Goal: Task Accomplishment & Management: Use online tool/utility

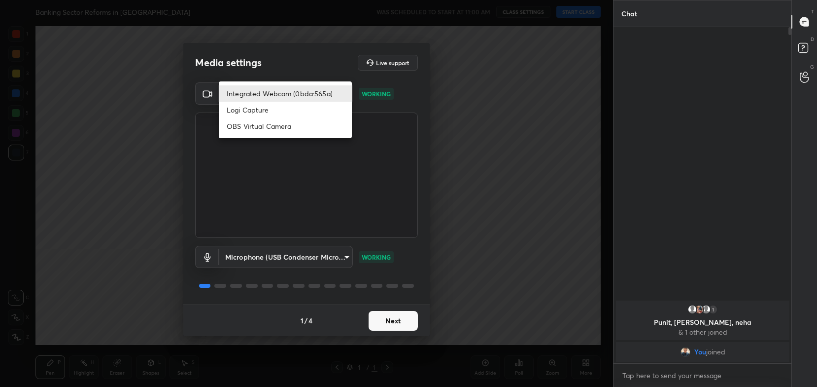
click at [329, 96] on body "1 2 3 4 5 6 7 C X Z C X Z E E Erase all H H Banking Sector Reforms in India WAS…" at bounding box center [408, 193] width 817 height 387
click at [316, 121] on li "OBS Virtual Camera" at bounding box center [285, 126] width 133 height 16
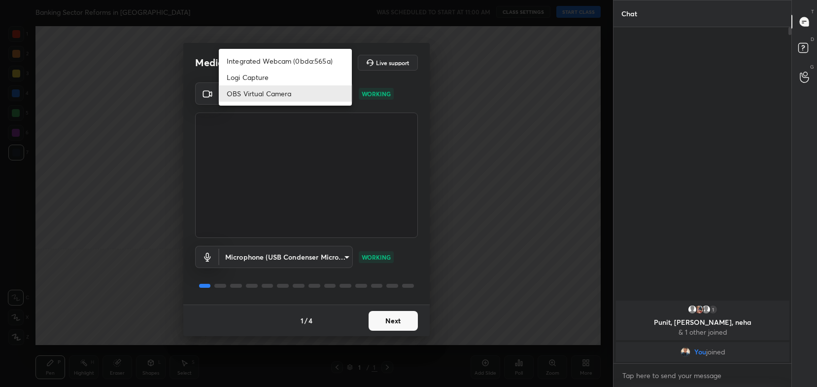
click at [311, 87] on body "1 2 3 4 5 6 7 C X Z C X Z E E Erase all H H Banking Sector Reforms in India WAS…" at bounding box center [408, 193] width 817 height 387
click at [298, 76] on li "Logi Capture" at bounding box center [285, 77] width 133 height 16
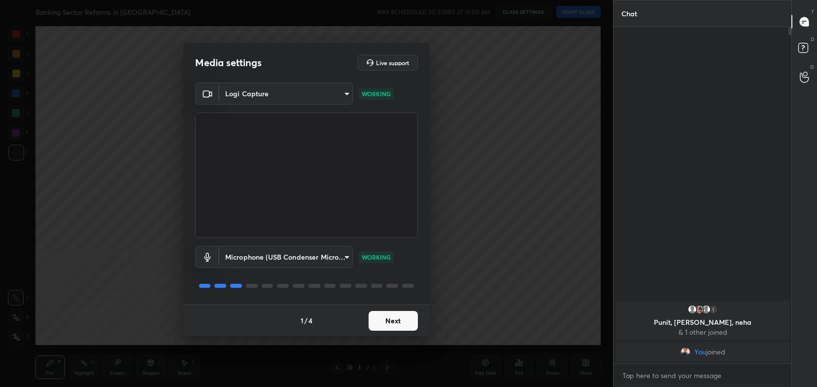
click at [325, 90] on body "1 2 3 4 5 6 7 C X Z C X Z E E Erase all H H Banking Sector Reforms in India WAS…" at bounding box center [408, 193] width 817 height 387
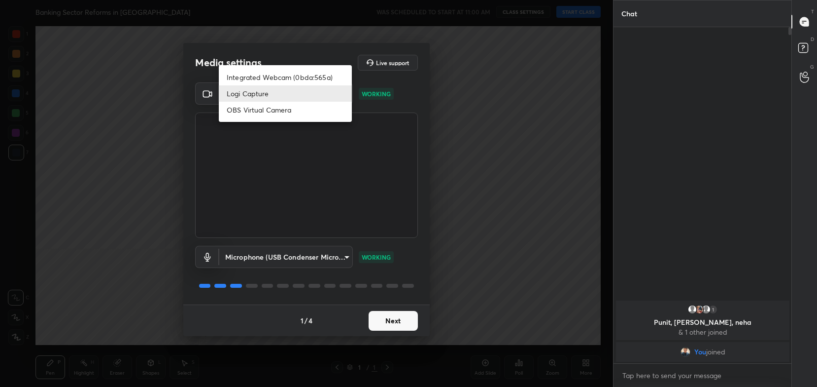
click at [264, 84] on li "Integrated Webcam (0bda:565a)" at bounding box center [285, 77] width 133 height 16
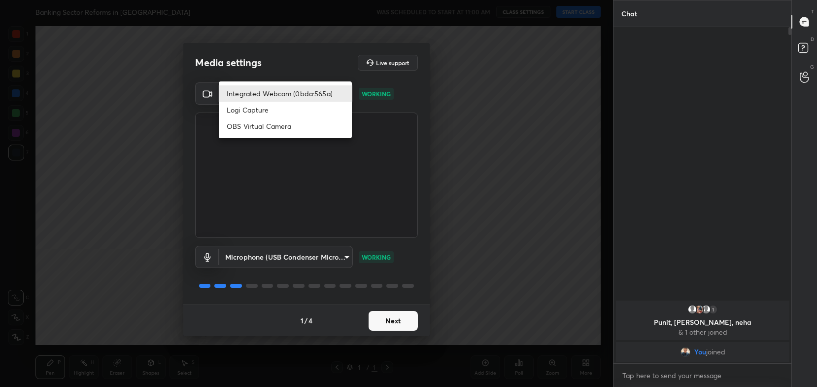
drag, startPoint x: 303, startPoint y: 89, endPoint x: 297, endPoint y: 112, distance: 24.3
click at [297, 112] on body "1 2 3 4 5 6 7 C X Z C X Z E E Erase all H H Banking Sector Reforms in India WAS…" at bounding box center [408, 193] width 817 height 387
click at [297, 112] on li "Logi Capture" at bounding box center [285, 110] width 133 height 16
type input "0dce2dd63d171a659f4dbfea70db931e615001e7f7c09c70fc8821cc7e67f842"
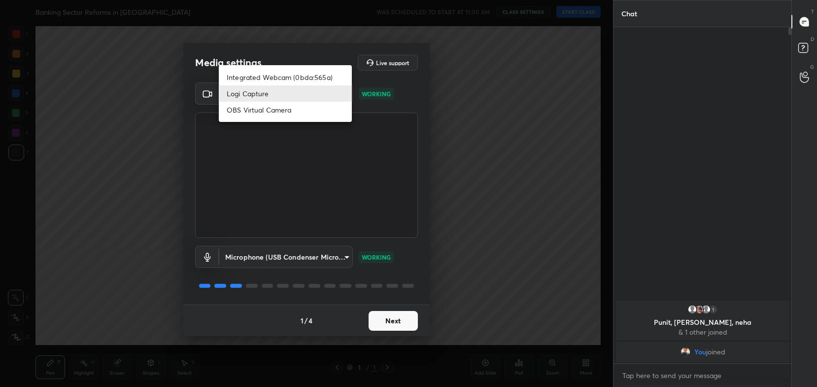
click at [308, 96] on body "1 2 3 4 5 6 7 C X Z C X Z E E Erase all H H Banking Sector Reforms in India WAS…" at bounding box center [408, 193] width 817 height 387
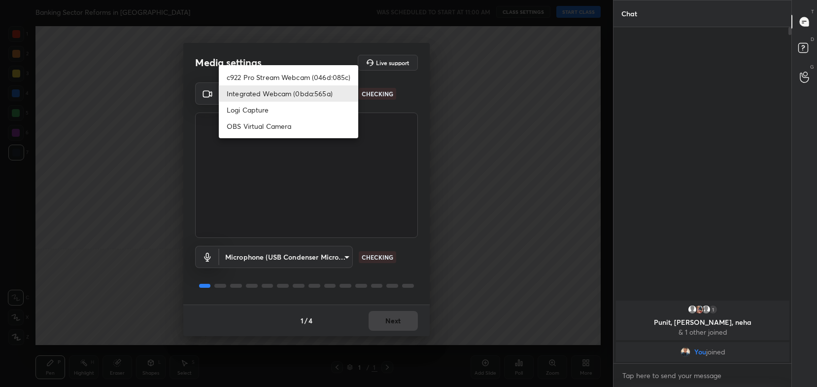
click at [297, 94] on body "1 2 3 4 5 6 7 C X Z C X Z E E Erase all H H Banking Sector Reforms in [GEOGRAPH…" at bounding box center [408, 193] width 817 height 387
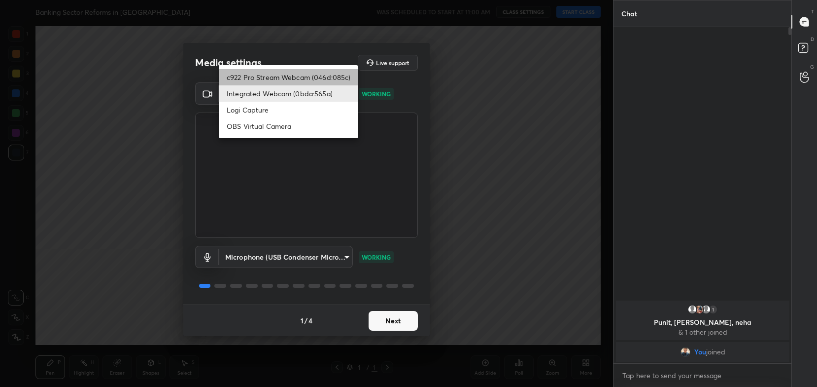
click at [307, 76] on li "c922 Pro Stream Webcam (046d:085c)" at bounding box center [289, 77] width 140 height 16
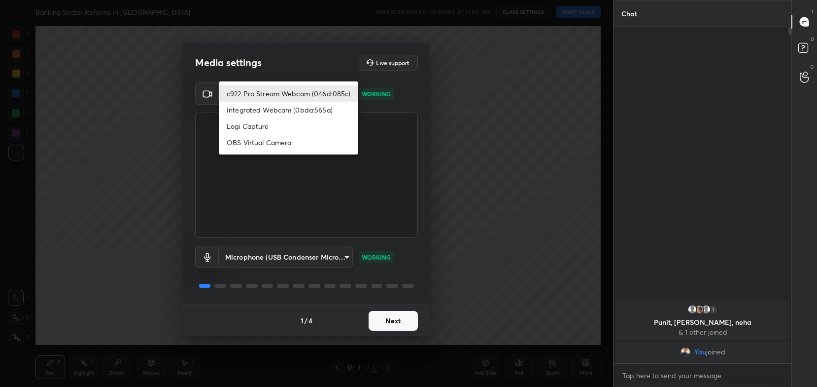
click at [309, 95] on body "1 2 3 4 5 6 7 C X Z C X Z E E Erase all H H Banking Sector Reforms in India WAS…" at bounding box center [408, 193] width 817 height 387
click at [302, 132] on li "Logi Capture" at bounding box center [289, 126] width 140 height 16
type input "0dce2dd63d171a659f4dbfea70db931e615001e7f7c09c70fc8821cc7e67f842"
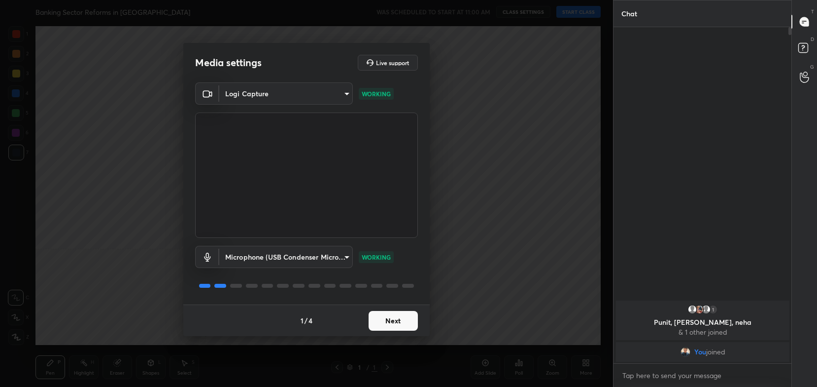
click at [393, 324] on button "Next" at bounding box center [393, 321] width 49 height 20
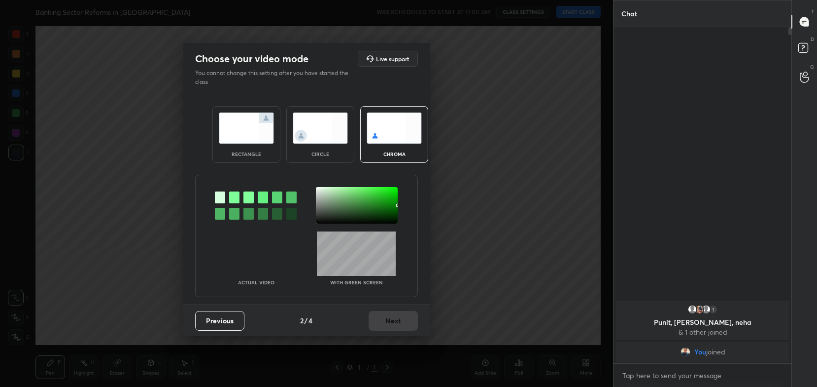
click at [245, 141] on img at bounding box center [246, 127] width 55 height 31
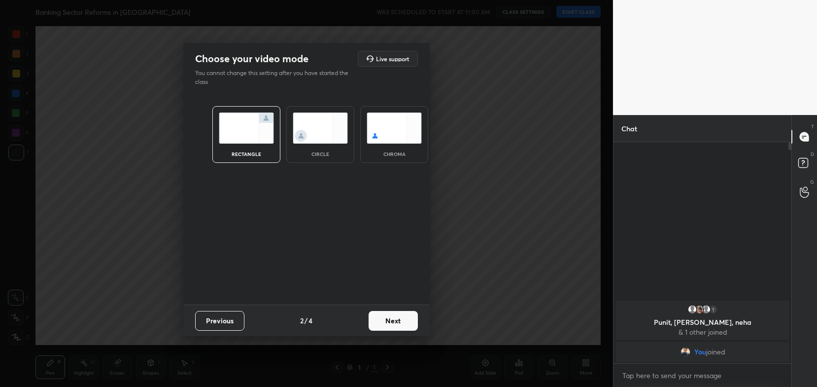
scroll to position [137, 176]
click at [403, 325] on button "Next" at bounding box center [393, 321] width 49 height 20
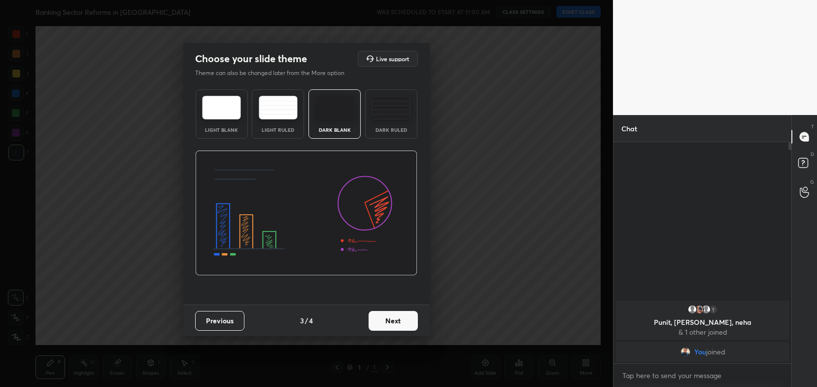
click at [417, 321] on button "Next" at bounding box center [393, 321] width 49 height 20
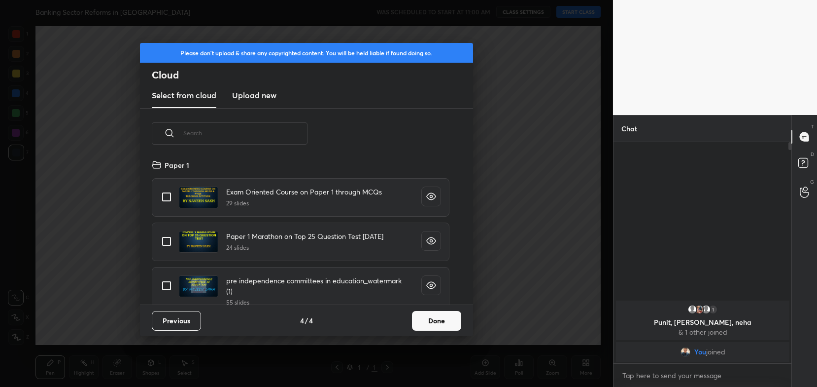
scroll to position [146, 316]
click at [431, 323] on button "Done" at bounding box center [436, 321] width 49 height 20
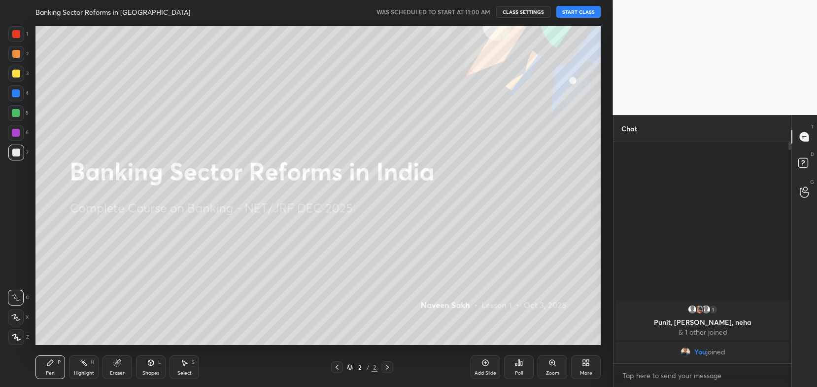
click at [578, 15] on button "START CLASS" at bounding box center [579, 12] width 44 height 12
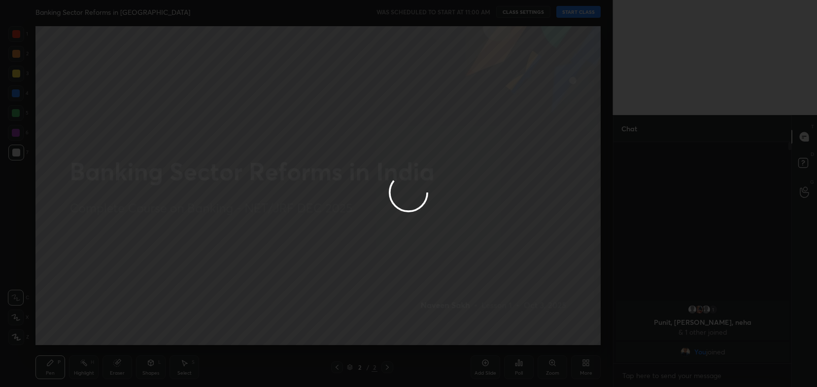
type textarea "x"
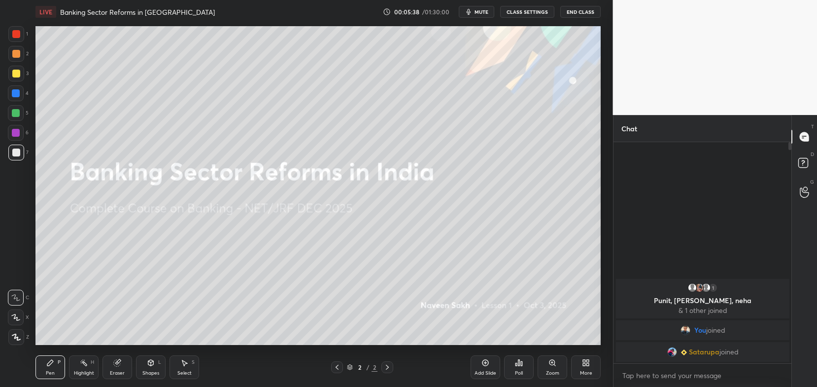
scroll to position [48975, 48725]
click at [548, 14] on button "CLASS SETTINGS" at bounding box center [527, 12] width 54 height 12
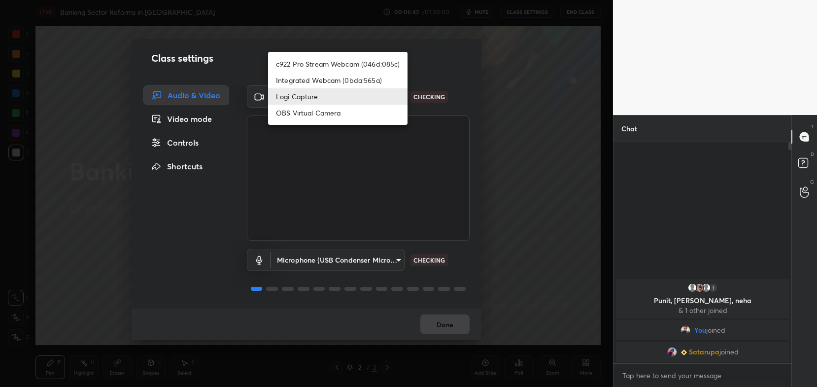
click at [394, 90] on body "1 2 3 4 5 6 7 C X Z C X Z E E Erase all H H LIVE Banking Sector Reforms in [GEO…" at bounding box center [408, 193] width 817 height 387
click at [390, 62] on li "c922 Pro Stream Webcam (046d:085c)" at bounding box center [338, 64] width 140 height 16
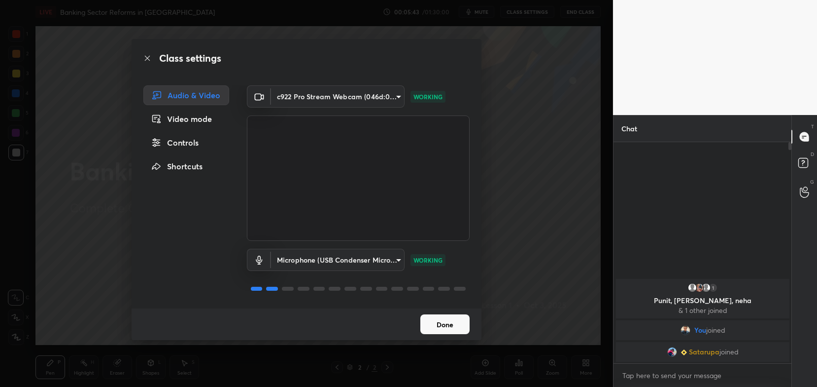
type input "54468e0a0dcfccf1994057bffcdd7b820cc8d0b5c40f8120801f482969bffc57"
click at [436, 316] on button "Done" at bounding box center [445, 324] width 49 height 20
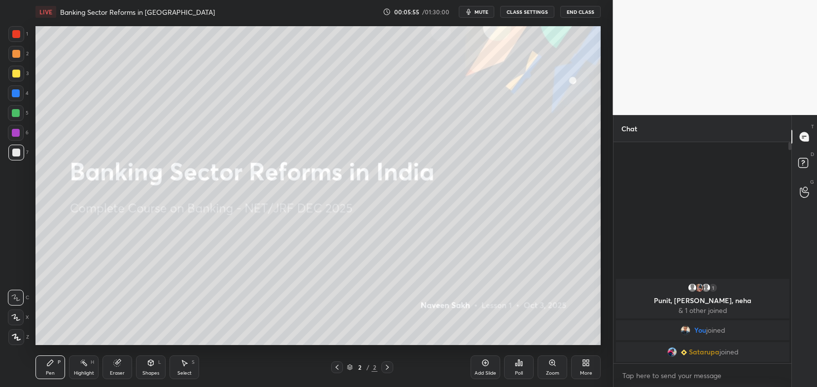
click at [528, 12] on button "CLASS SETTINGS" at bounding box center [527, 12] width 54 height 12
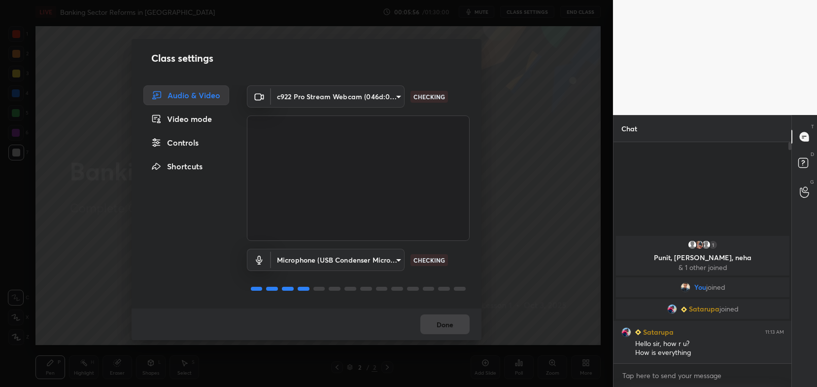
click at [374, 94] on body "1 2 3 4 5 6 7 C X Z C X Z E E Erase all H H LIVE Banking Sector Reforms in [GEO…" at bounding box center [408, 193] width 817 height 387
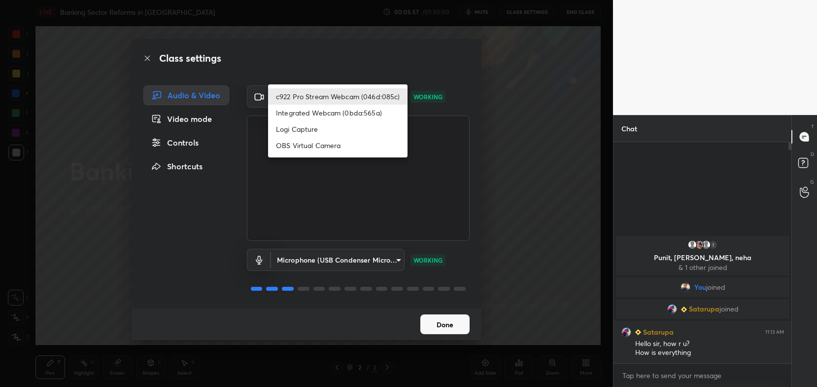
click at [383, 96] on li "c922 Pro Stream Webcam (046d:085c)" at bounding box center [338, 96] width 140 height 16
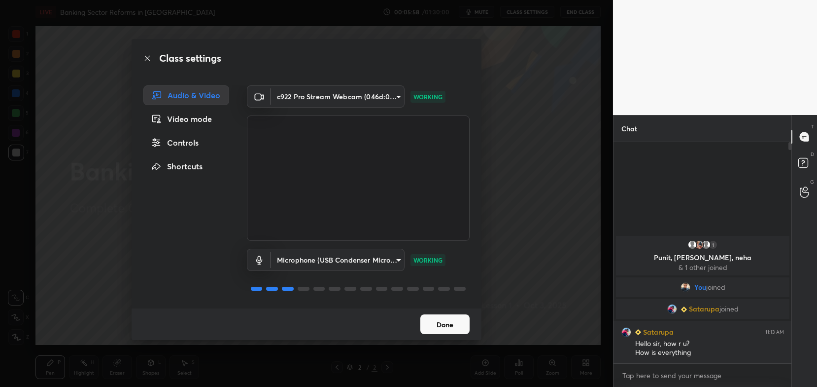
click at [441, 323] on button "Done" at bounding box center [445, 324] width 49 height 20
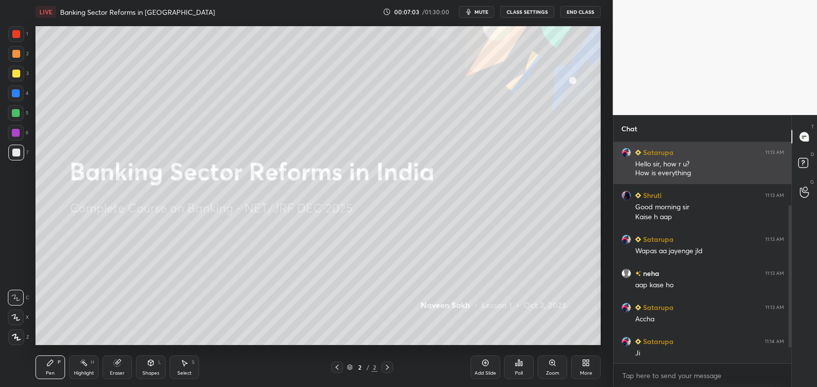
scroll to position [122, 0]
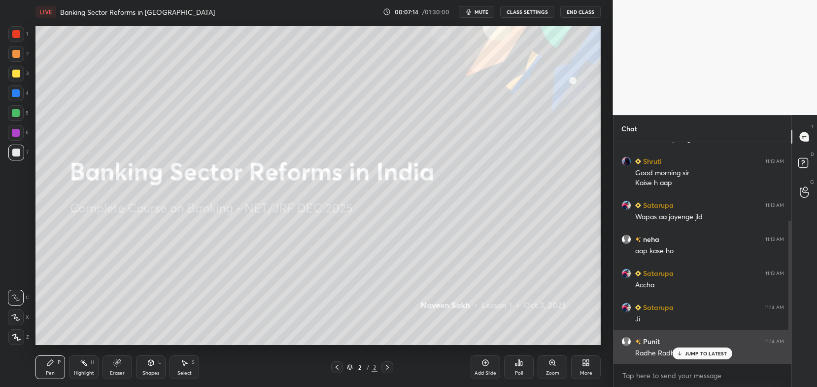
click at [710, 346] on div "Radhe Radhe sir" at bounding box center [709, 352] width 149 height 12
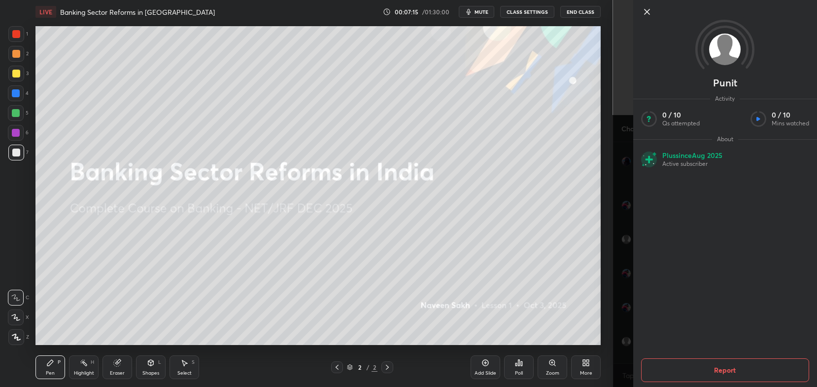
click at [601, 315] on div "Setting up your live class Poll for secs No correct answer Start poll" at bounding box center [319, 185] width 574 height 323
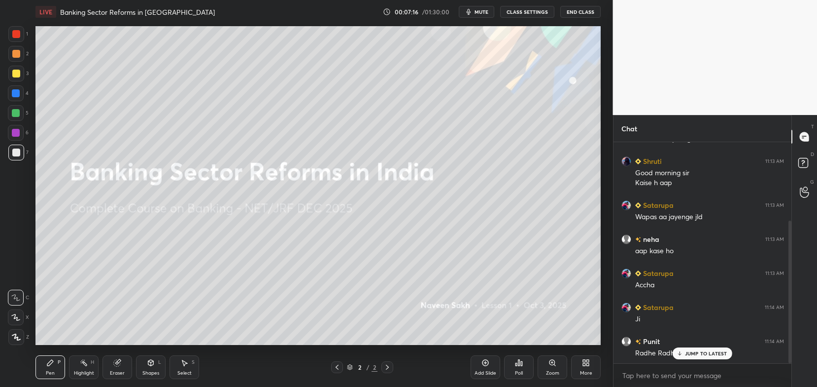
click at [695, 353] on p "JUMP TO LATEST" at bounding box center [706, 353] width 42 height 6
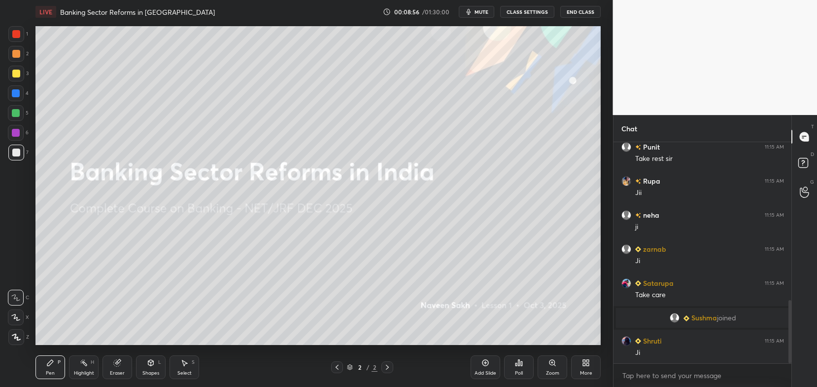
scroll to position [590, 0]
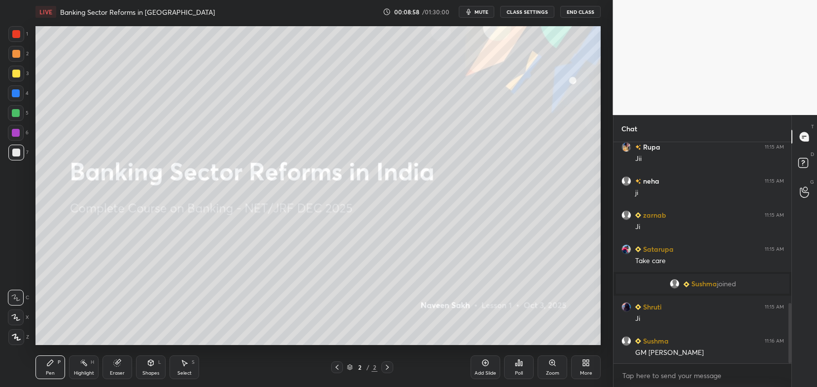
click at [591, 369] on div "More" at bounding box center [586, 367] width 30 height 24
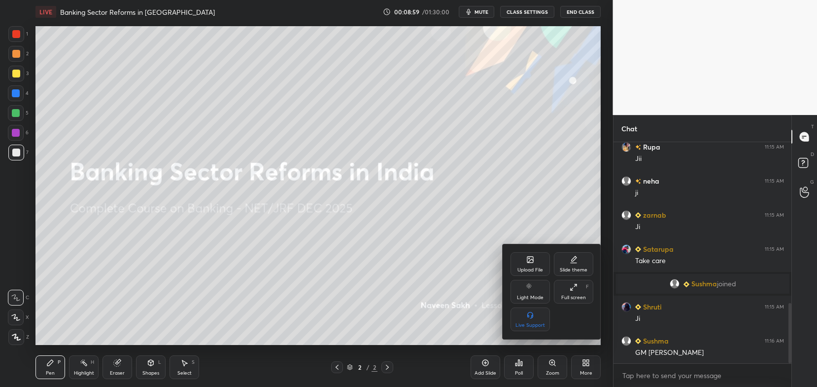
click at [537, 261] on div "Upload File" at bounding box center [530, 264] width 39 height 24
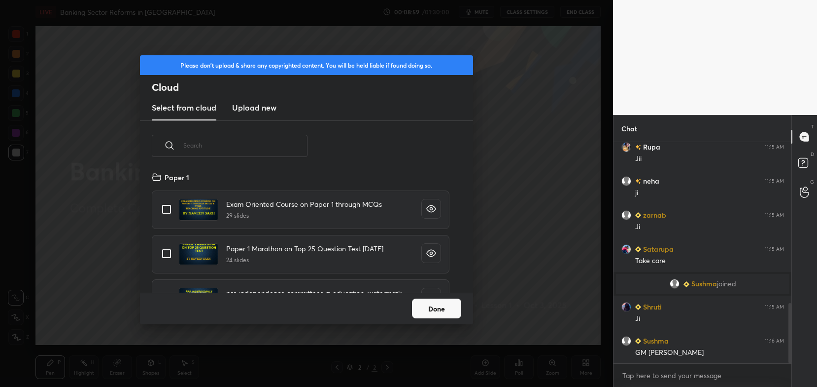
scroll to position [122, 316]
click at [268, 100] on new "Upload new" at bounding box center [254, 108] width 44 height 25
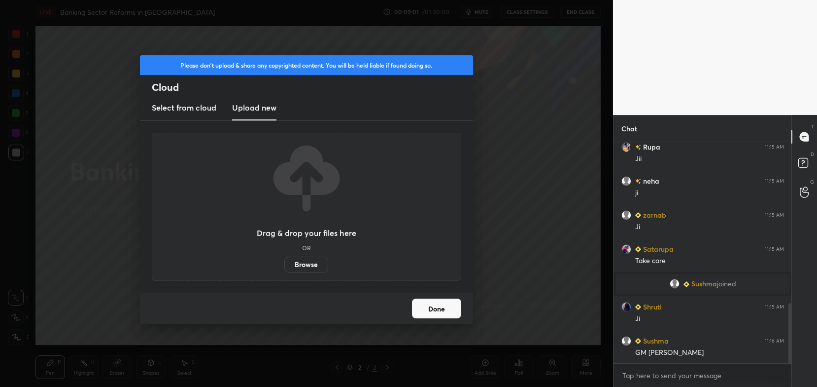
click at [300, 260] on label "Browse" at bounding box center [306, 264] width 44 height 16
click at [284, 260] on input "Browse" at bounding box center [284, 264] width 0 height 16
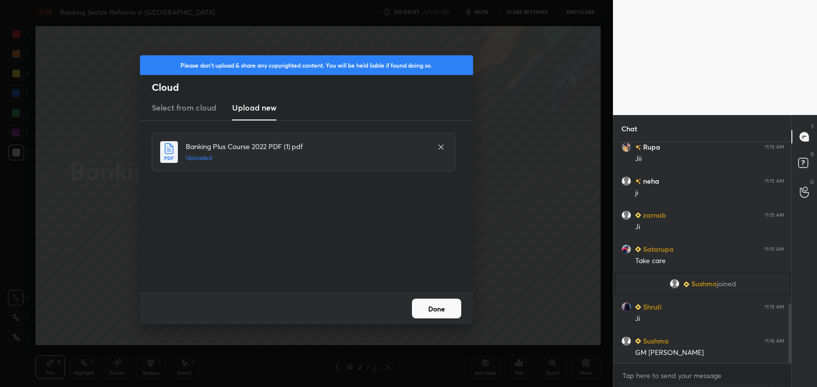
click at [447, 315] on button "Done" at bounding box center [436, 308] width 49 height 20
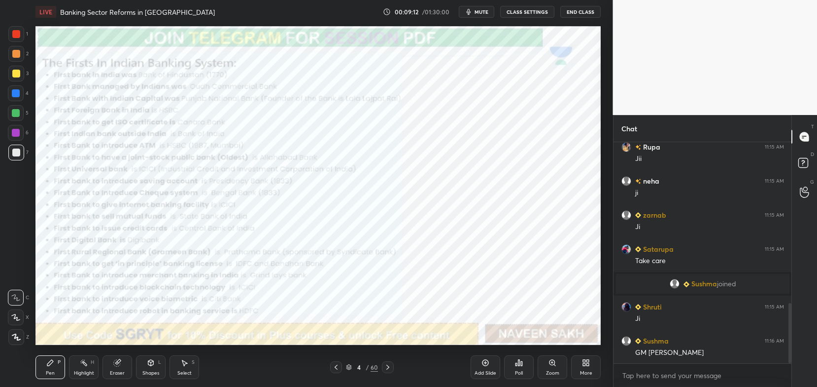
click at [350, 368] on icon at bounding box center [349, 367] width 6 height 6
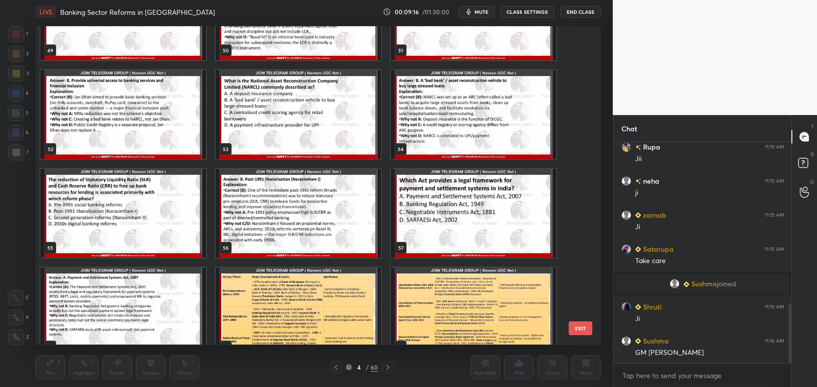
scroll to position [1654, 0]
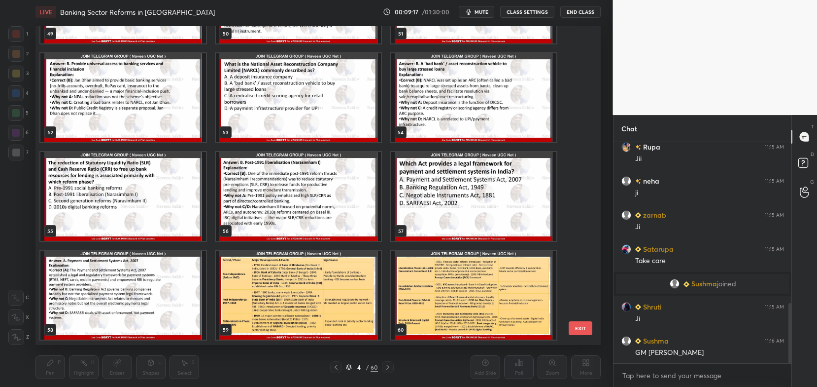
click at [307, 285] on img "grid" at bounding box center [299, 294] width 166 height 89
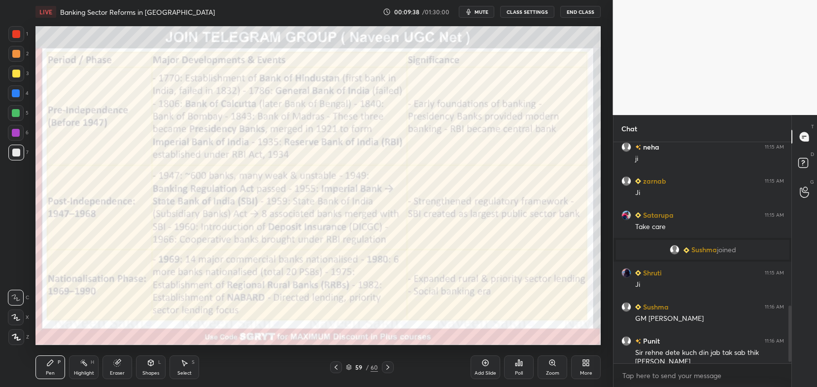
scroll to position [647, 0]
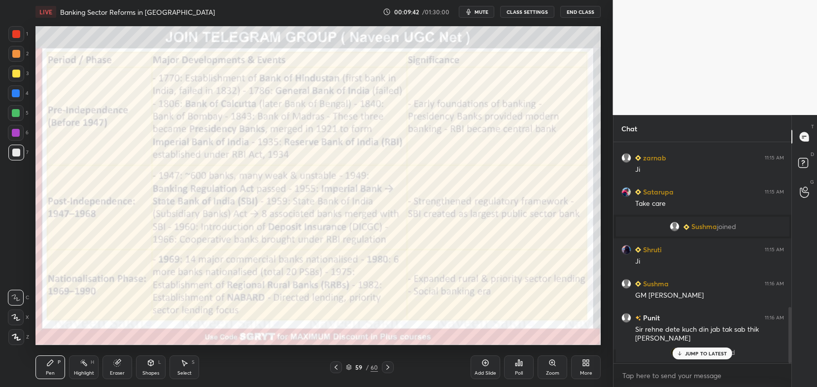
click at [688, 355] on p "JUMP TO LATEST" at bounding box center [706, 353] width 42 height 6
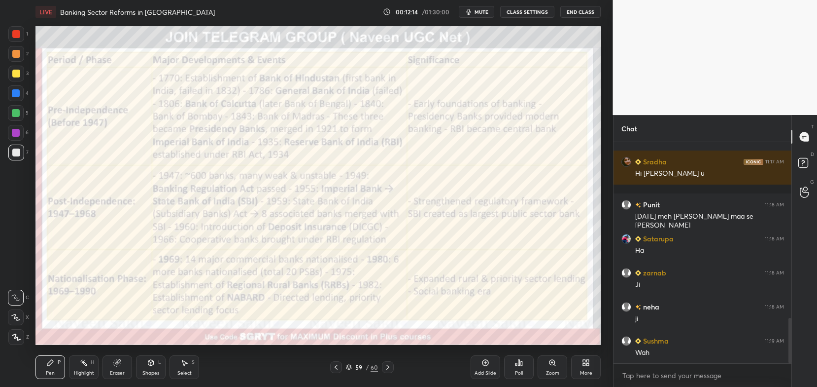
scroll to position [850, 0]
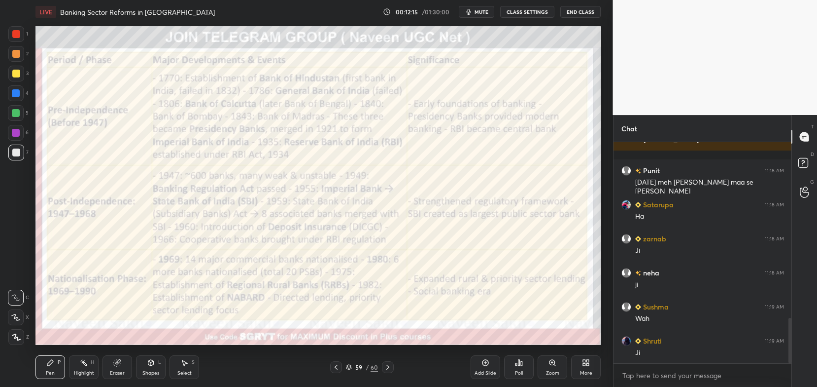
click at [350, 366] on icon at bounding box center [349, 367] width 6 height 6
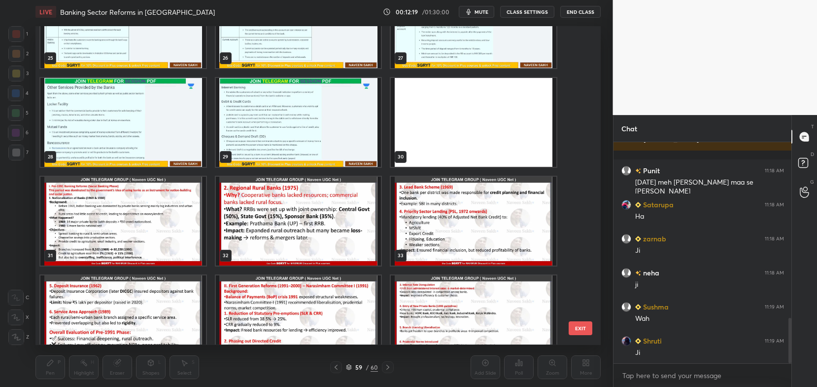
scroll to position [842, 0]
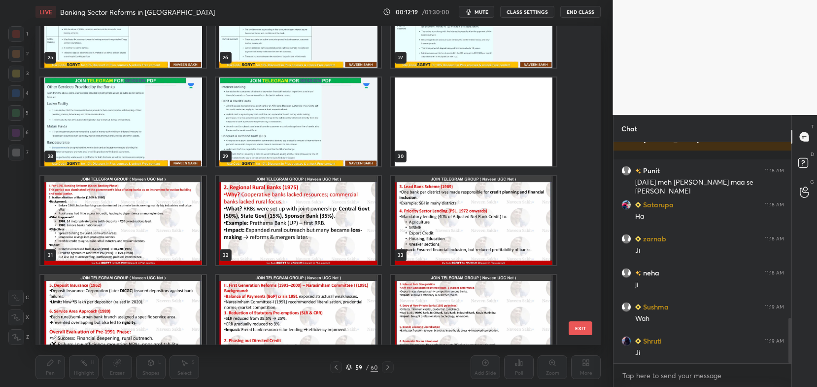
click at [182, 224] on img "grid" at bounding box center [123, 220] width 166 height 89
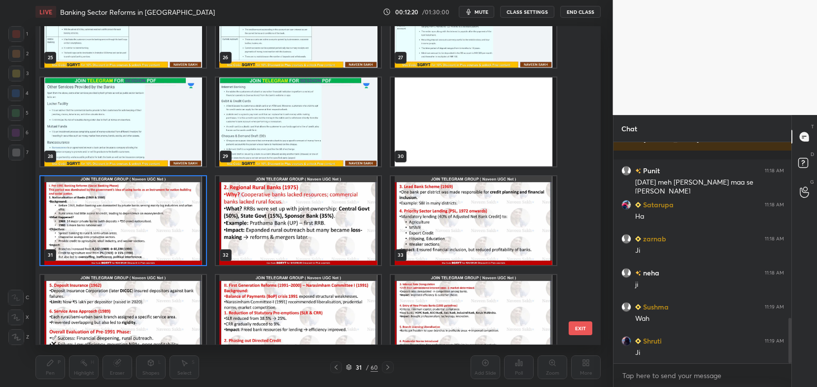
click at [182, 224] on img "grid" at bounding box center [123, 220] width 166 height 89
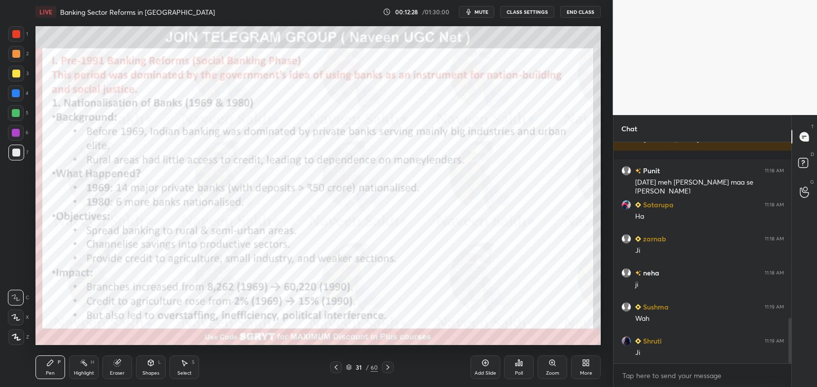
click at [19, 36] on div at bounding box center [16, 34] width 8 height 8
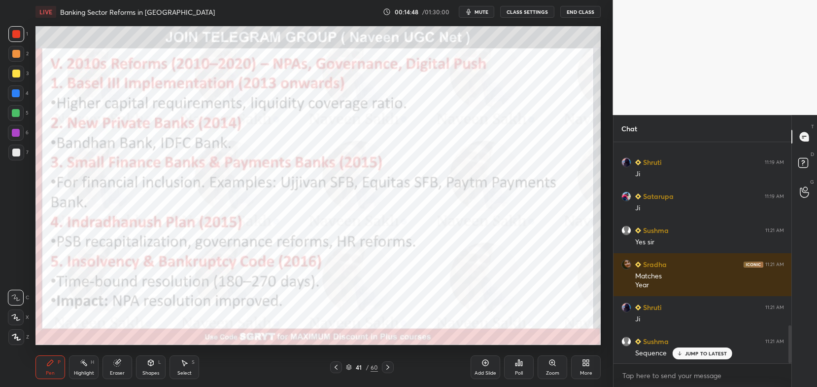
scroll to position [1062, 0]
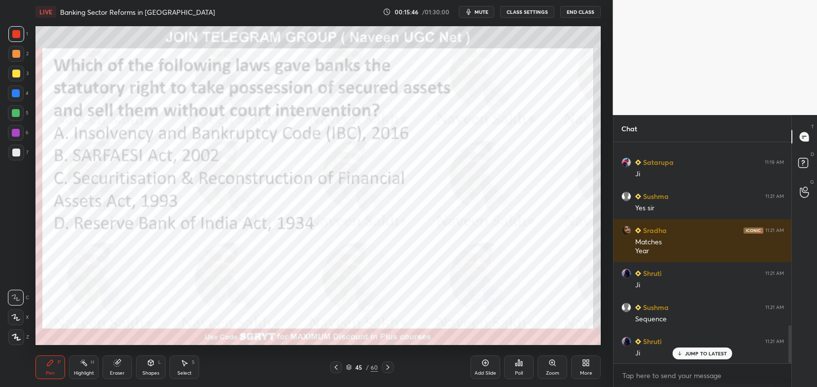
click at [347, 370] on div "45 / 60" at bounding box center [362, 366] width 32 height 9
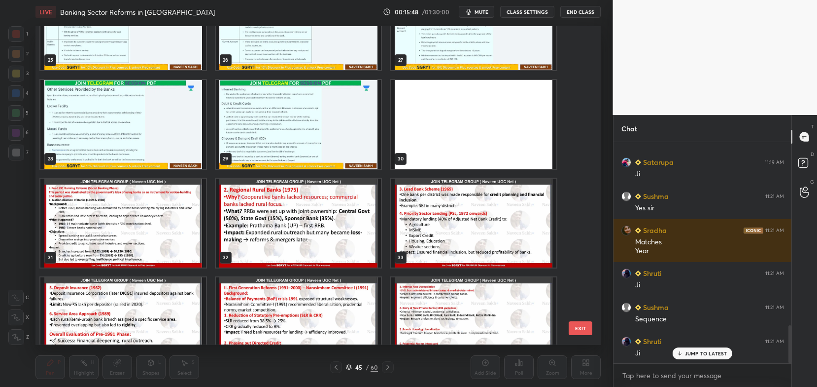
scroll to position [839, 0]
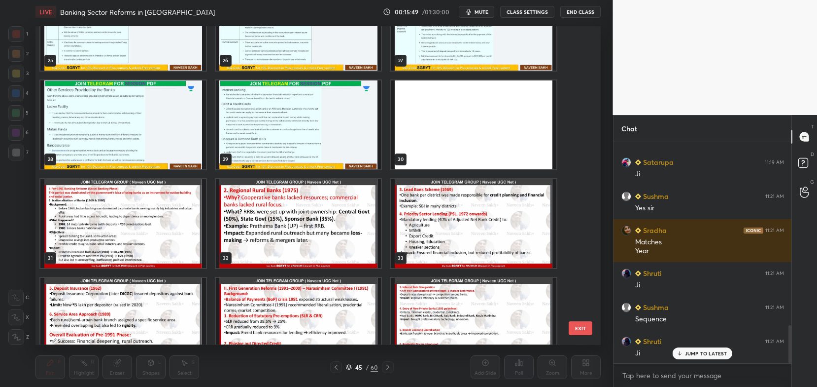
click at [170, 230] on img "grid" at bounding box center [123, 223] width 166 height 89
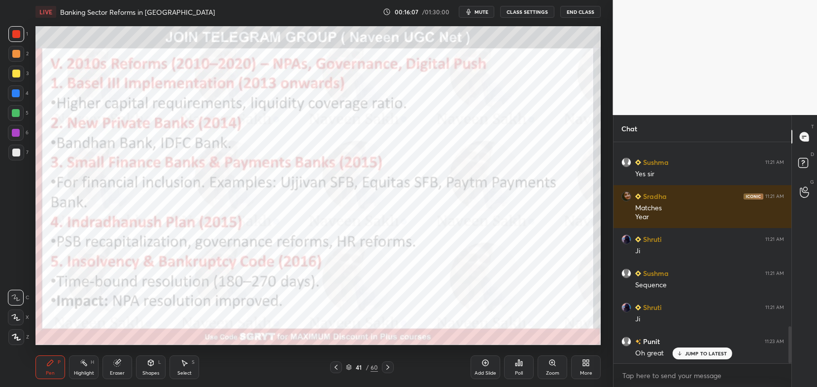
scroll to position [1130, 0]
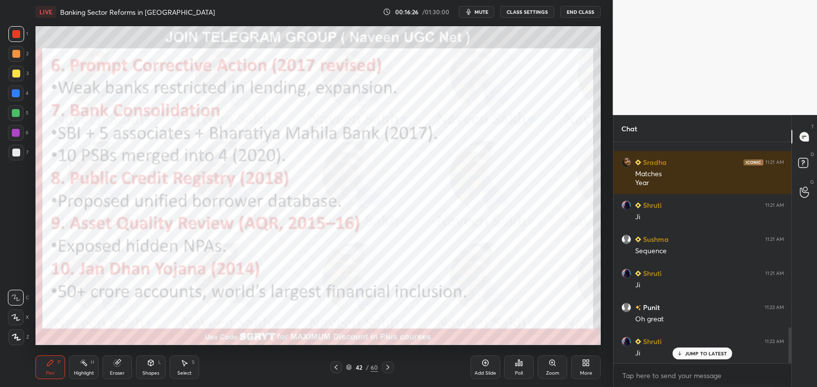
click at [353, 369] on div "42 / 60" at bounding box center [362, 366] width 32 height 9
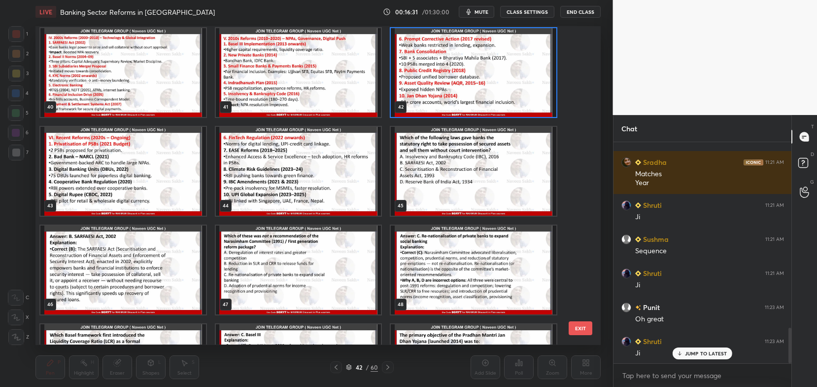
scroll to position [1164, 0]
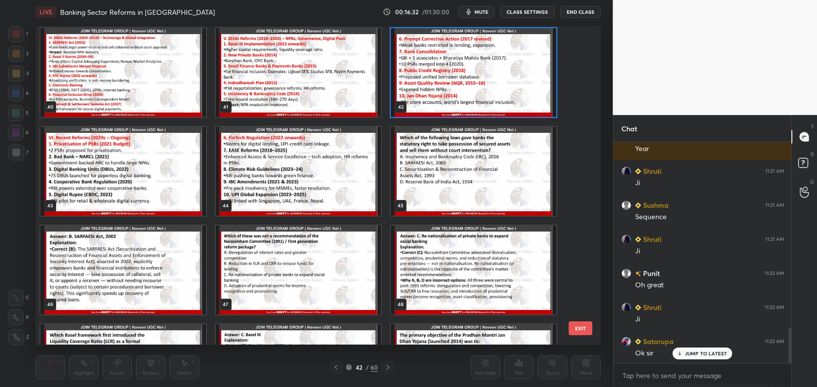
click at [464, 188] on img "grid" at bounding box center [474, 171] width 166 height 89
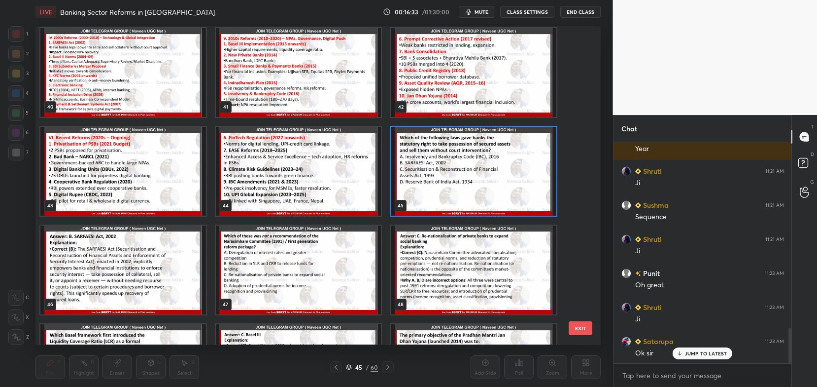
click at [464, 188] on img "grid" at bounding box center [474, 171] width 166 height 89
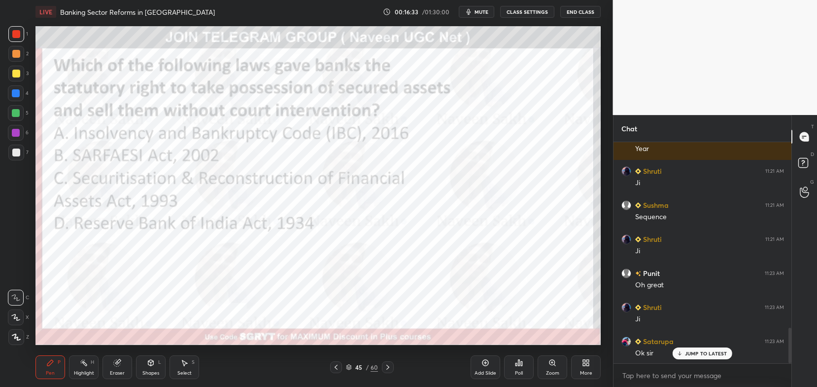
click at [464, 188] on img "grid" at bounding box center [474, 171] width 166 height 89
click at [353, 366] on div "45 / 60" at bounding box center [362, 366] width 32 height 9
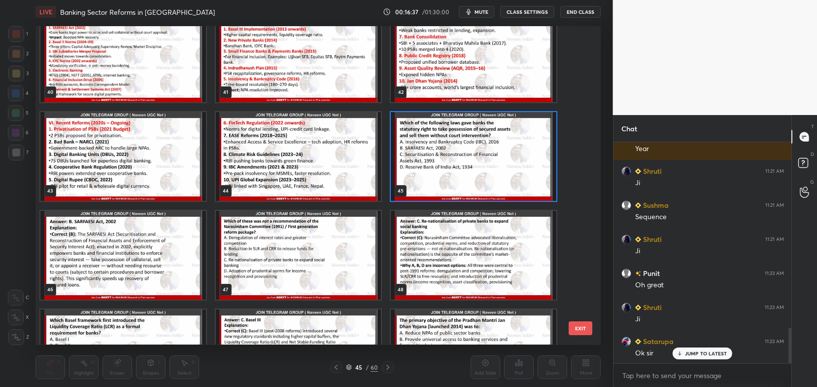
scroll to position [1362, 0]
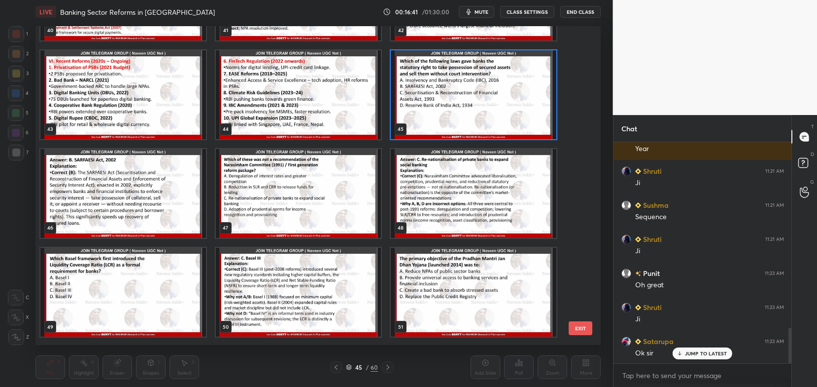
click at [466, 125] on img "grid" at bounding box center [474, 94] width 166 height 89
drag, startPoint x: 466, startPoint y: 126, endPoint x: 453, endPoint y: 145, distance: 23.4
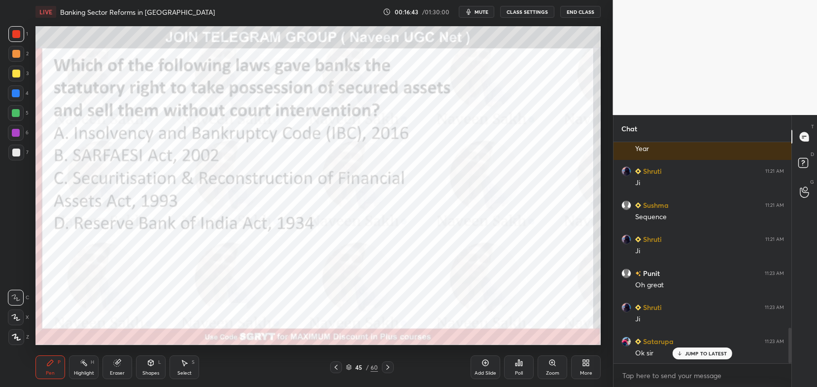
scroll to position [1198, 0]
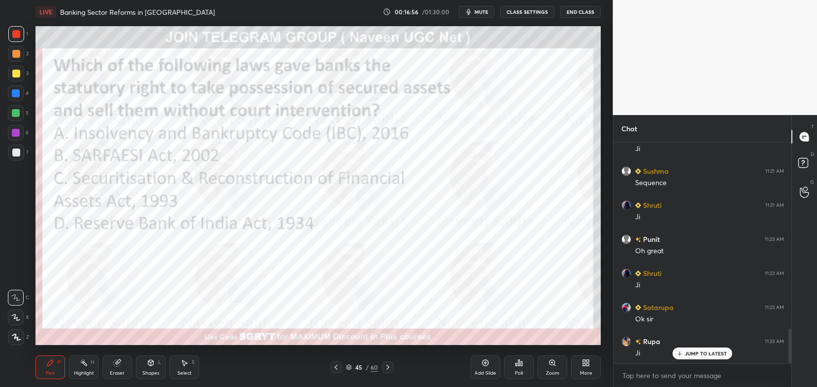
click at [518, 364] on icon at bounding box center [516, 364] width 1 height 2
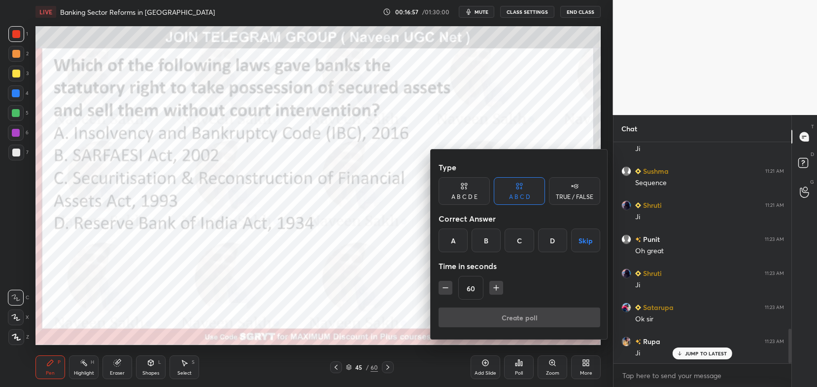
click at [483, 245] on div "B" at bounding box center [486, 240] width 29 height 24
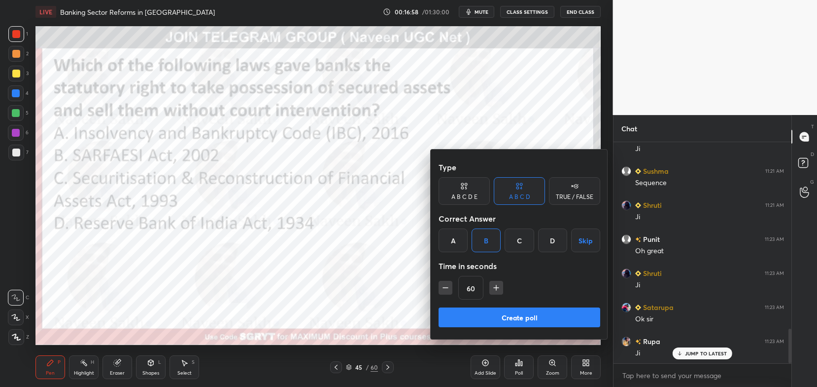
click at [439, 285] on button "button" at bounding box center [446, 288] width 14 height 14
type input "45"
click at [492, 309] on button "Create poll" at bounding box center [520, 317] width 162 height 20
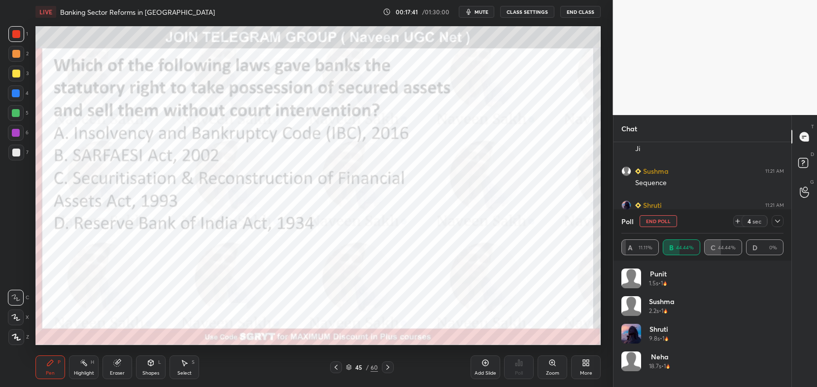
scroll to position [1293, 0]
click at [774, 224] on icon at bounding box center [778, 221] width 8 height 8
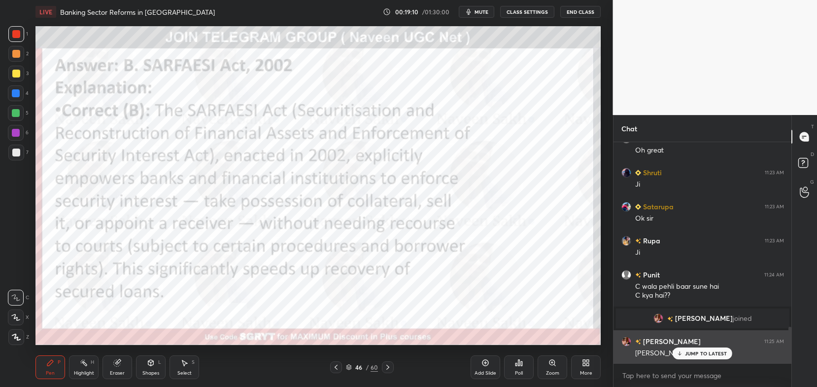
scroll to position [1156, 0]
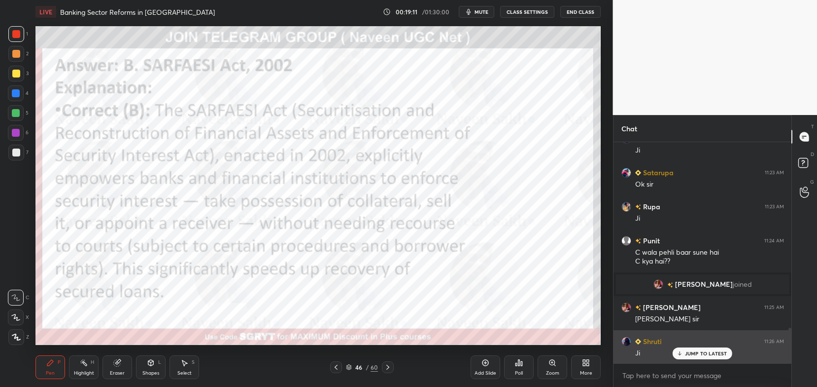
click at [714, 353] on p "JUMP TO LATEST" at bounding box center [706, 353] width 42 height 6
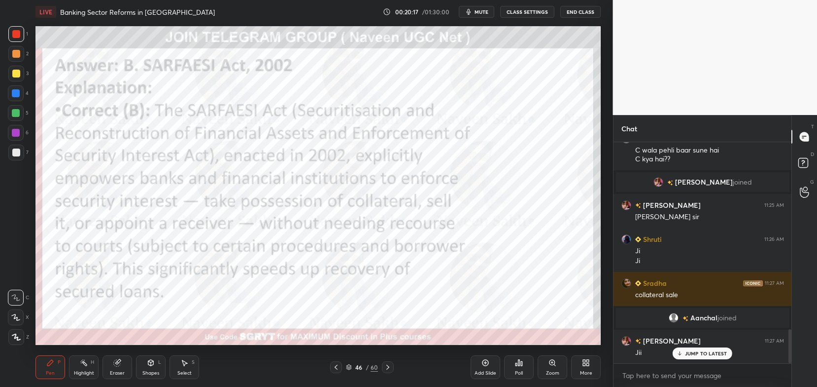
scroll to position [1211, 0]
click at [684, 352] on div "JUMP TO LATEST" at bounding box center [702, 353] width 59 height 12
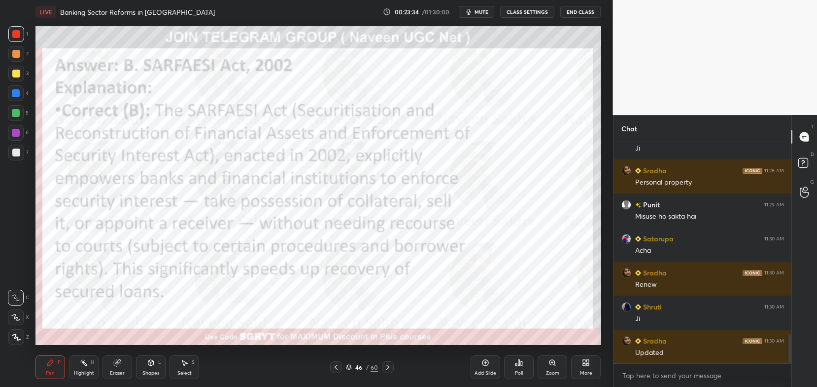
scroll to position [1483, 0]
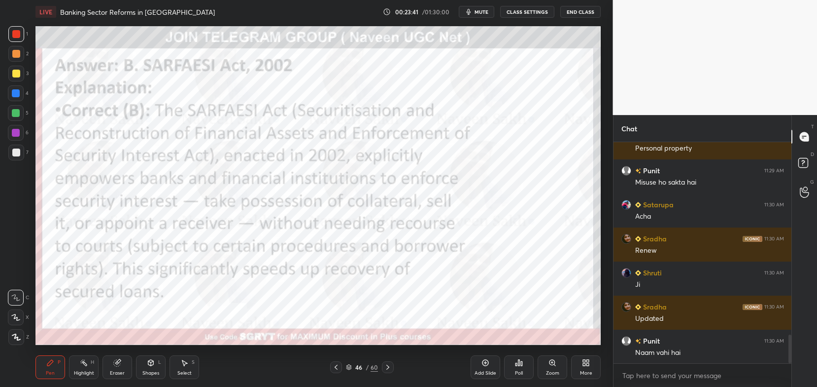
click at [386, 365] on icon at bounding box center [388, 367] width 8 height 8
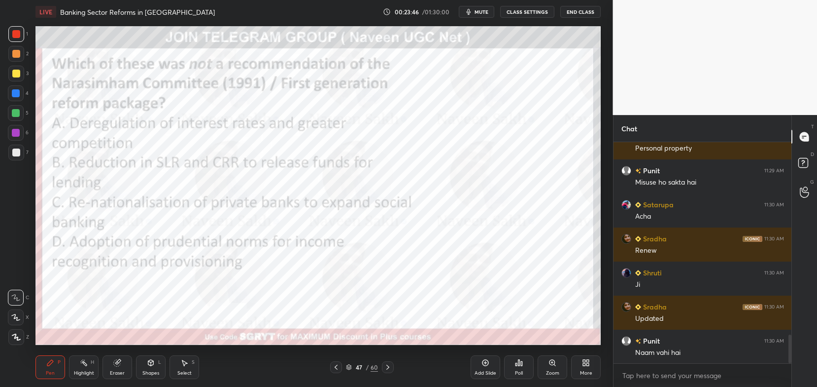
click at [349, 365] on icon at bounding box center [349, 367] width 6 height 6
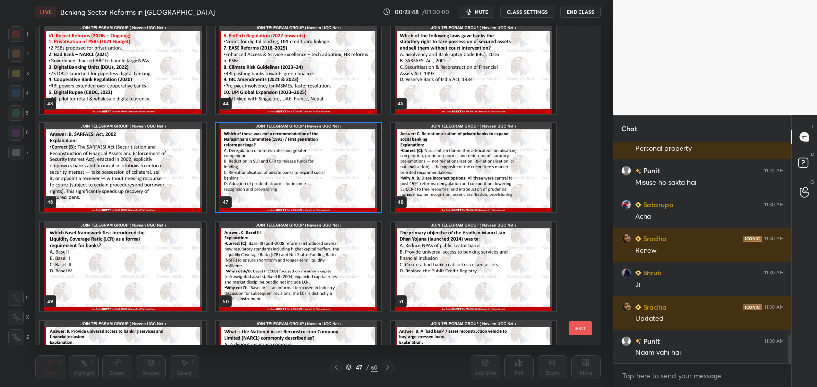
scroll to position [1388, 0]
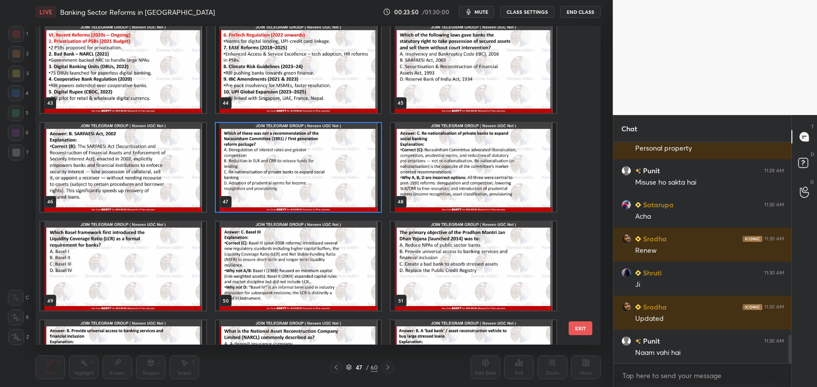
click at [356, 169] on img "grid" at bounding box center [299, 167] width 166 height 89
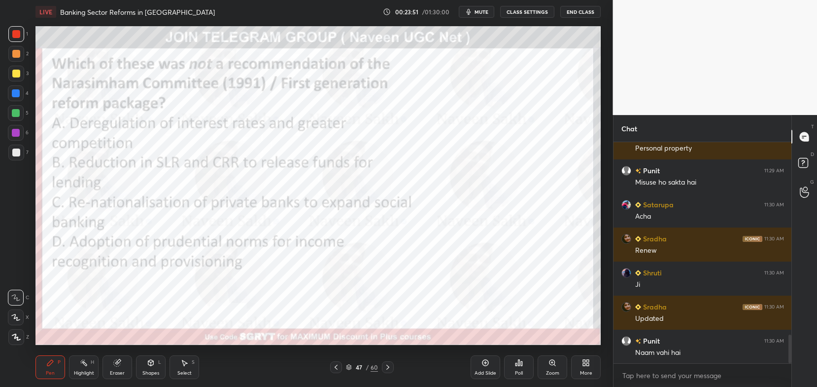
scroll to position [0, 0]
click at [350, 366] on icon at bounding box center [349, 367] width 6 height 6
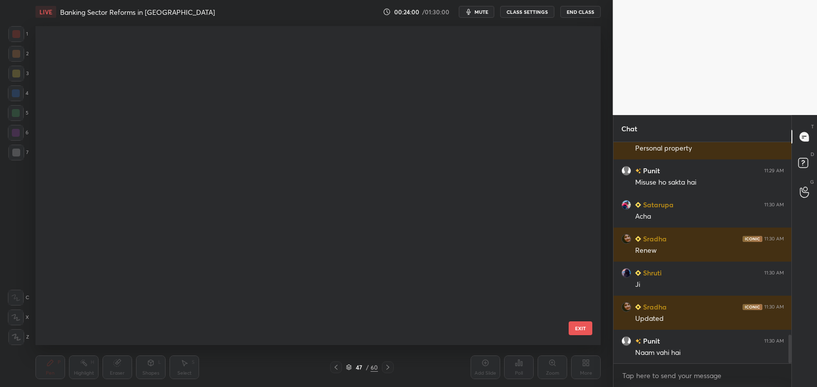
scroll to position [316, 561]
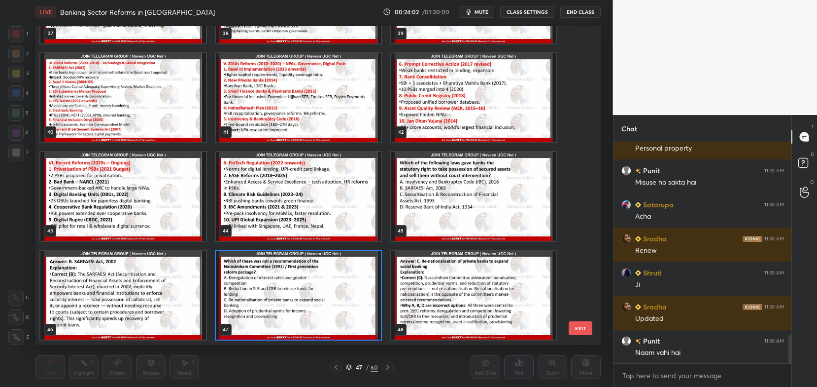
click at [359, 301] on img "grid" at bounding box center [299, 294] width 166 height 89
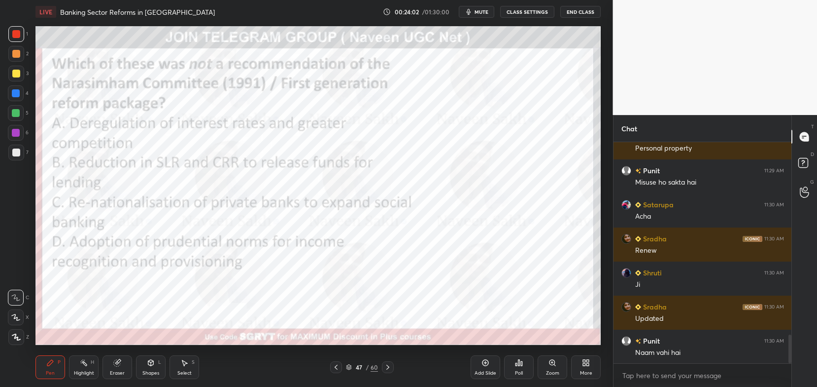
click at [359, 301] on img "grid" at bounding box center [299, 294] width 166 height 89
click at [358, 303] on img "grid" at bounding box center [299, 294] width 166 height 89
click at [519, 364] on icon at bounding box center [519, 362] width 1 height 6
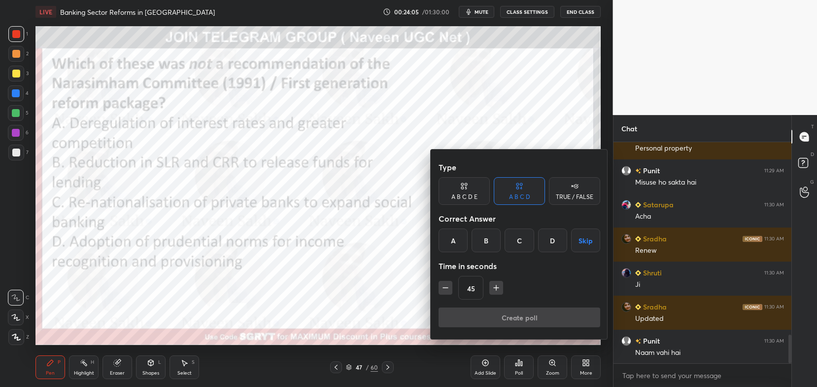
click at [513, 242] on div "C" at bounding box center [519, 240] width 29 height 24
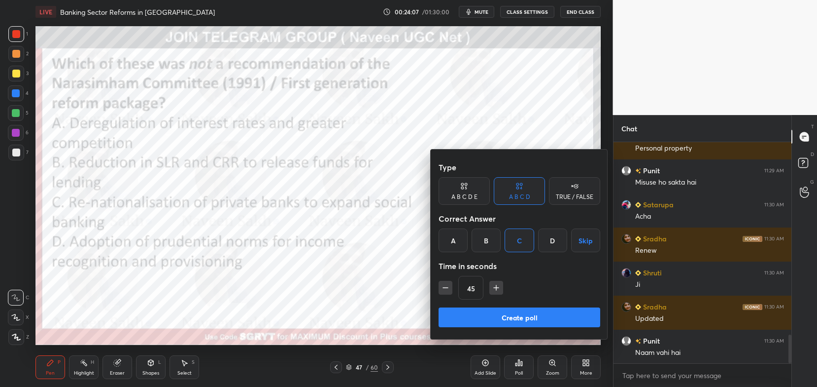
click at [493, 315] on button "Create poll" at bounding box center [520, 317] width 162 height 20
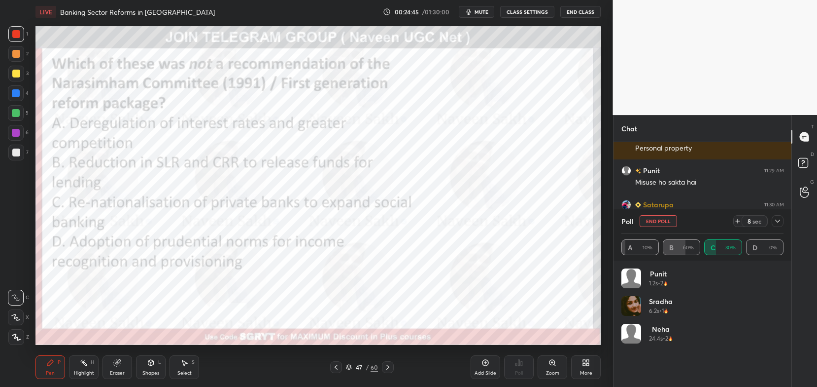
scroll to position [1568, 0]
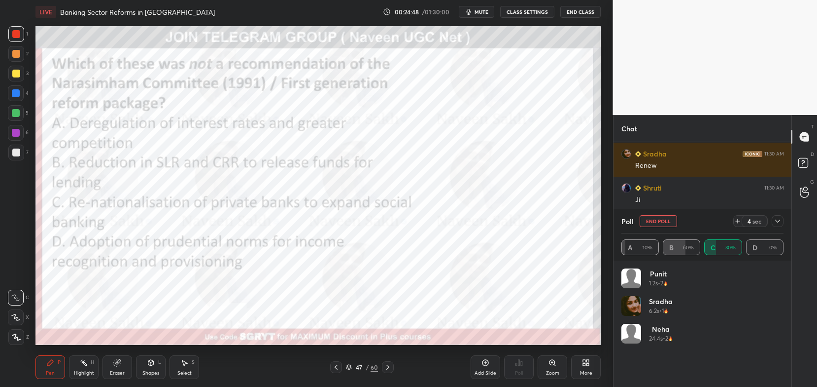
click at [776, 223] on icon at bounding box center [778, 221] width 8 height 8
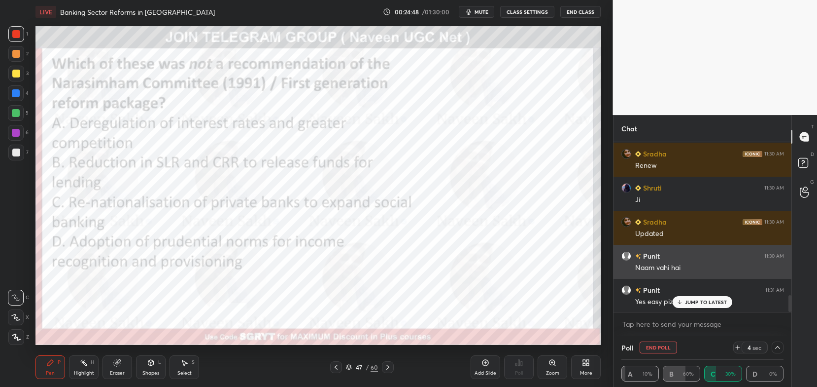
scroll to position [0, 3]
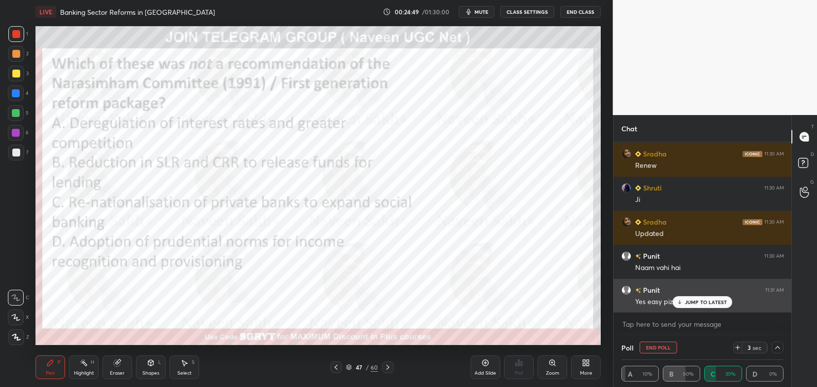
click at [705, 304] on p "JUMP TO LATEST" at bounding box center [706, 302] width 42 height 6
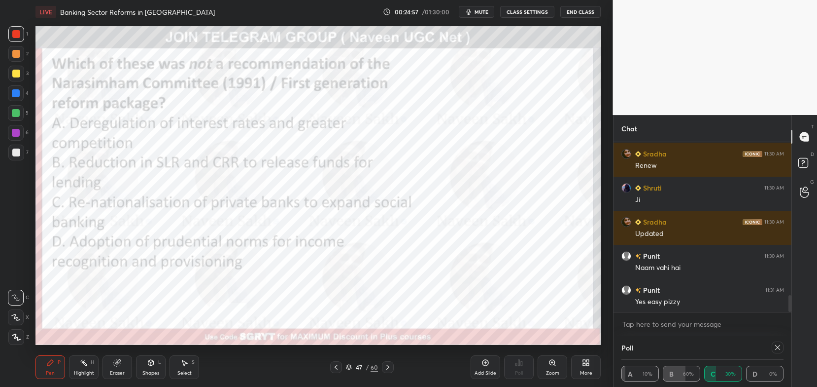
click at [353, 368] on div "47 / 60" at bounding box center [362, 366] width 32 height 9
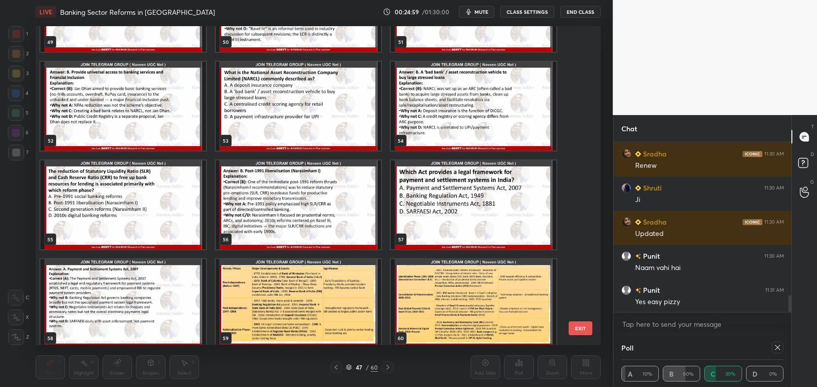
scroll to position [1654, 0]
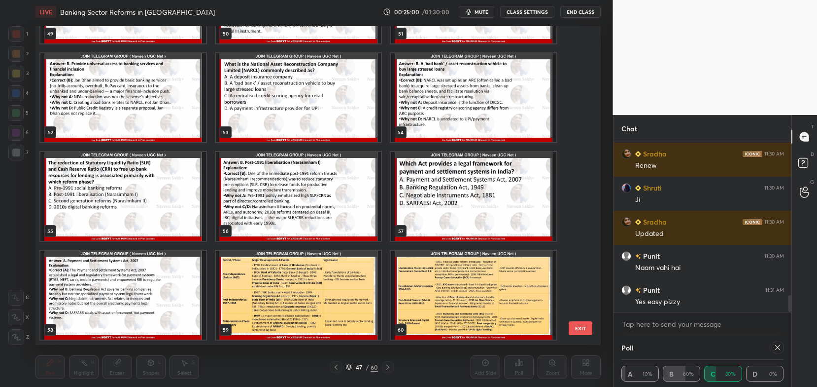
click at [366, 287] on img "grid" at bounding box center [299, 294] width 166 height 89
click at [364, 290] on img "grid" at bounding box center [299, 294] width 166 height 89
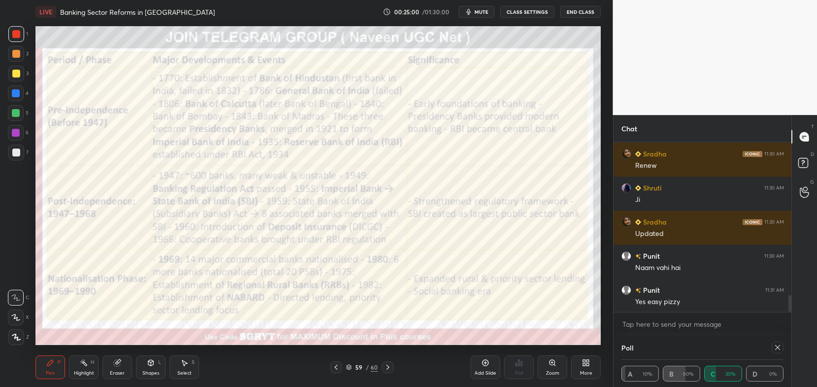
click at [365, 292] on img "grid" at bounding box center [299, 294] width 166 height 89
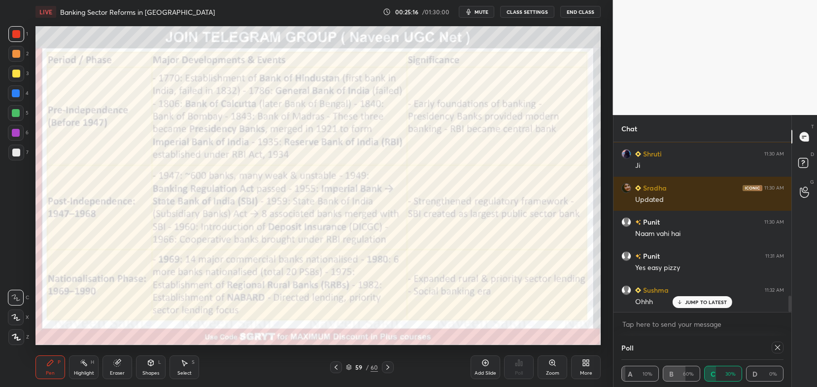
scroll to position [1626, 0]
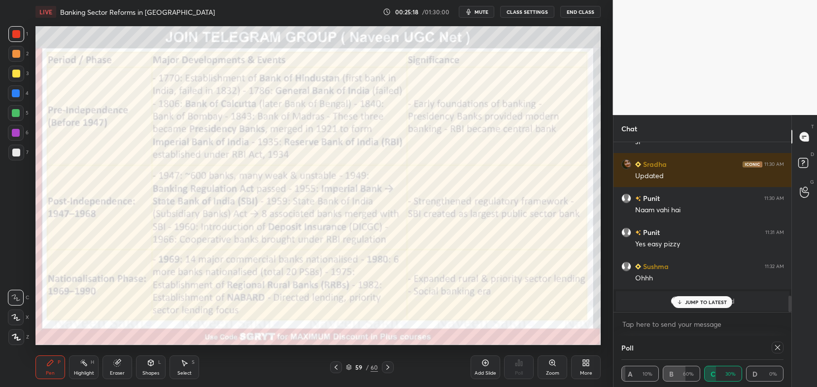
click at [689, 303] on p "JUMP TO LATEST" at bounding box center [706, 302] width 42 height 6
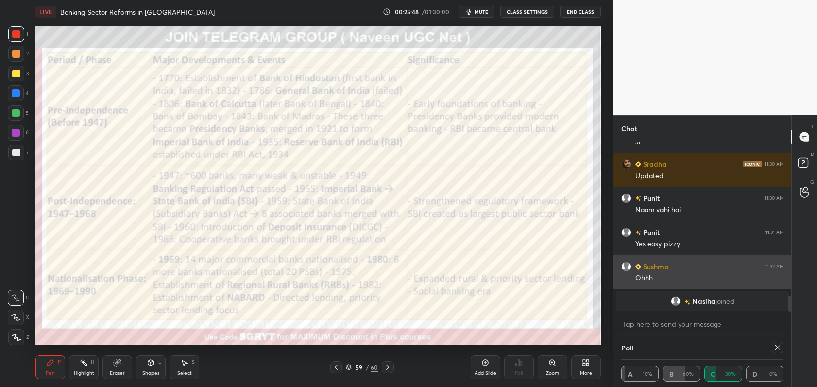
scroll to position [1660, 0]
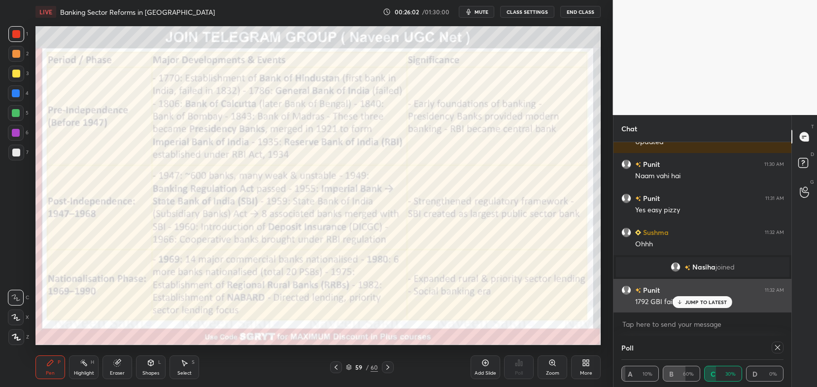
click at [692, 303] on p "JUMP TO LATEST" at bounding box center [706, 302] width 42 height 6
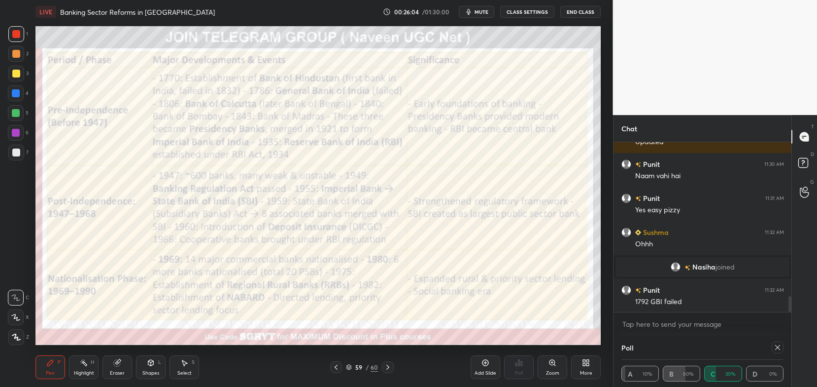
click at [776, 347] on icon at bounding box center [778, 347] width 8 height 8
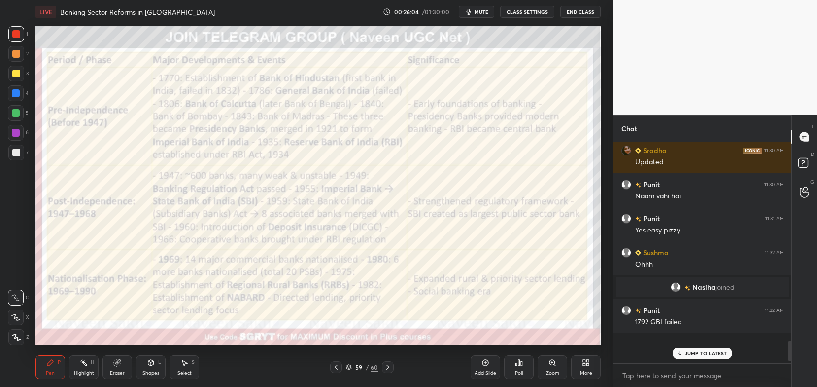
scroll to position [3, 3]
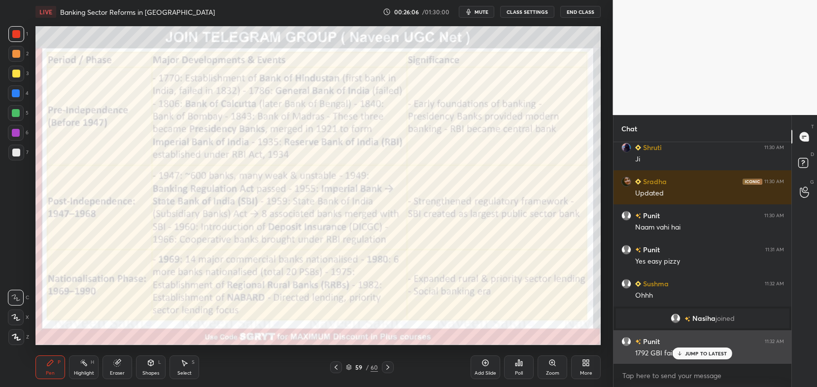
click at [683, 352] on icon at bounding box center [680, 353] width 6 height 6
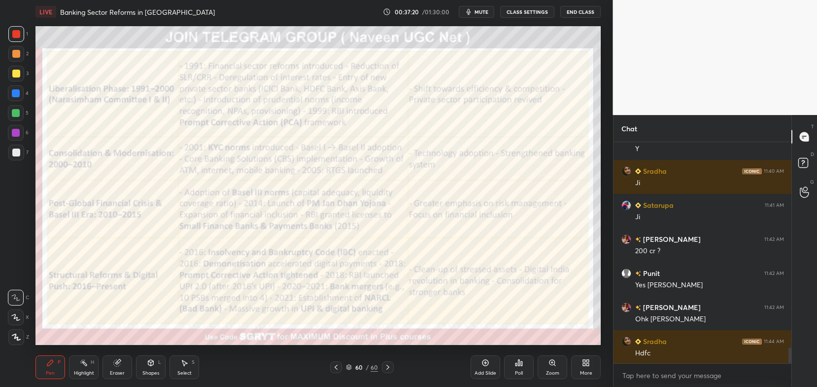
scroll to position [2929, 0]
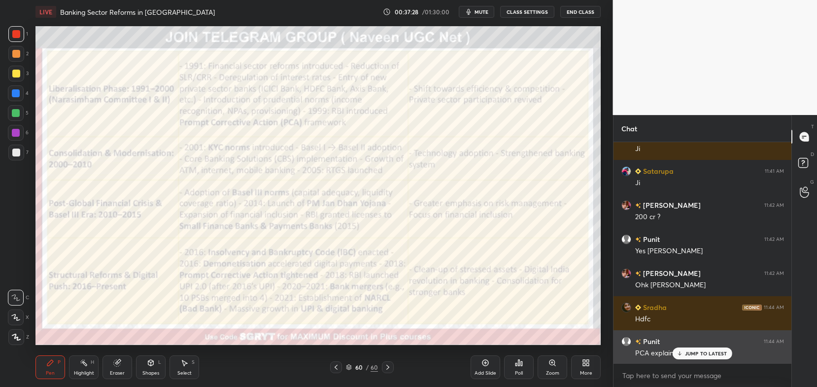
click at [674, 360] on div "[PERSON_NAME] 11:44 AM PCA explain please" at bounding box center [703, 347] width 178 height 34
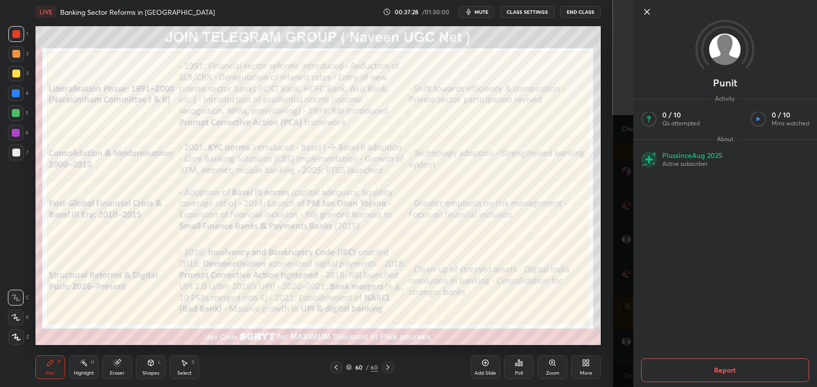
click at [688, 352] on div "[PERSON_NAME] Activity 0 / 10 Qs attempted 0 / 10 Mins watched About Plus since…" at bounding box center [725, 193] width 184 height 387
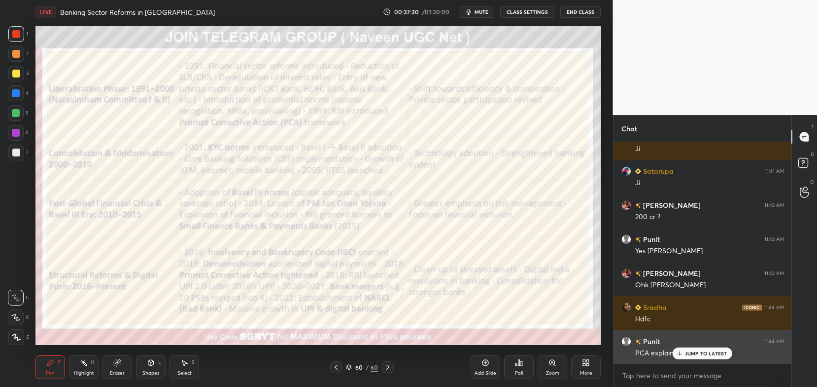
click at [687, 355] on p "JUMP TO LATEST" at bounding box center [706, 353] width 42 height 6
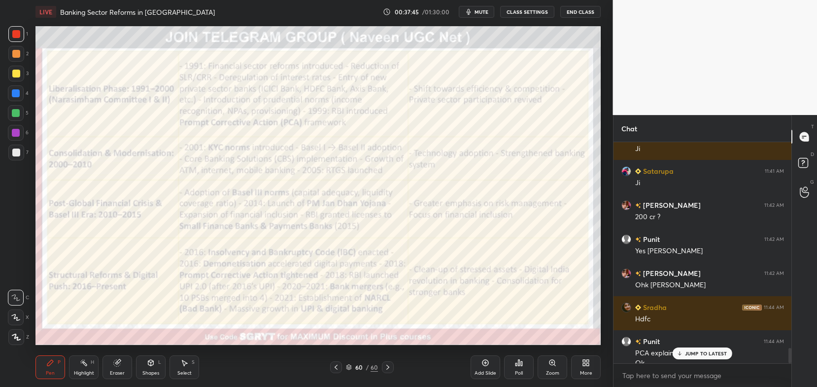
scroll to position [2939, 0]
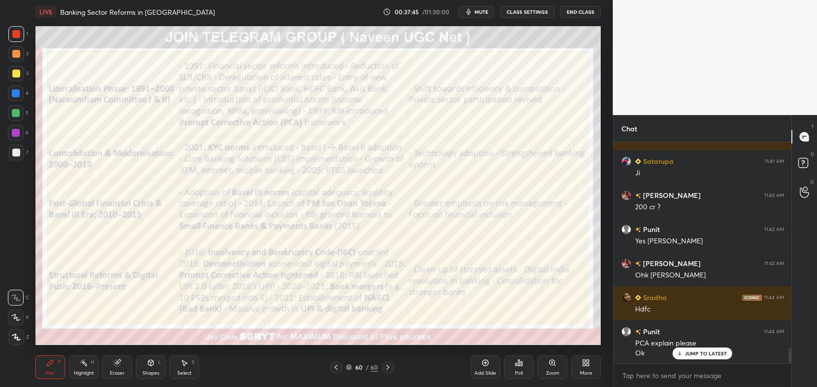
click at [337, 365] on icon at bounding box center [336, 366] width 3 height 5
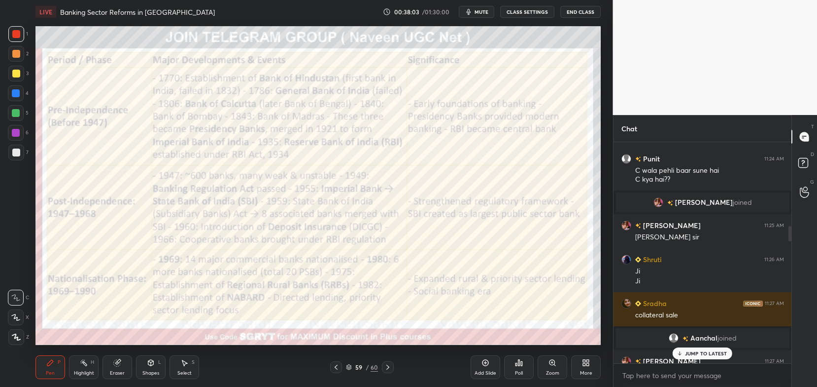
scroll to position [1188, 0]
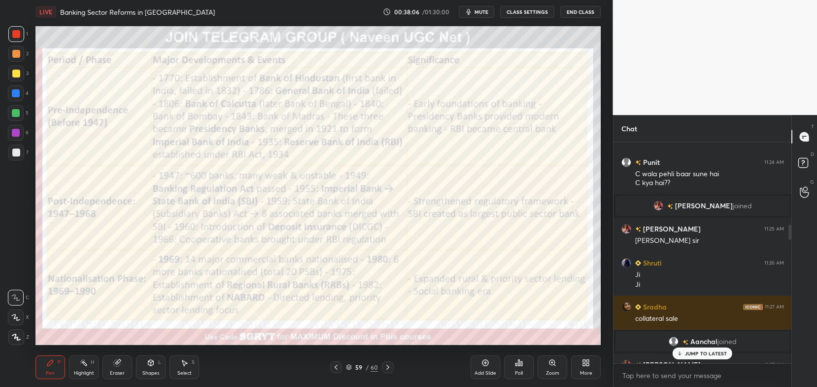
click at [676, 355] on div "JUMP TO LATEST" at bounding box center [702, 353] width 59 height 12
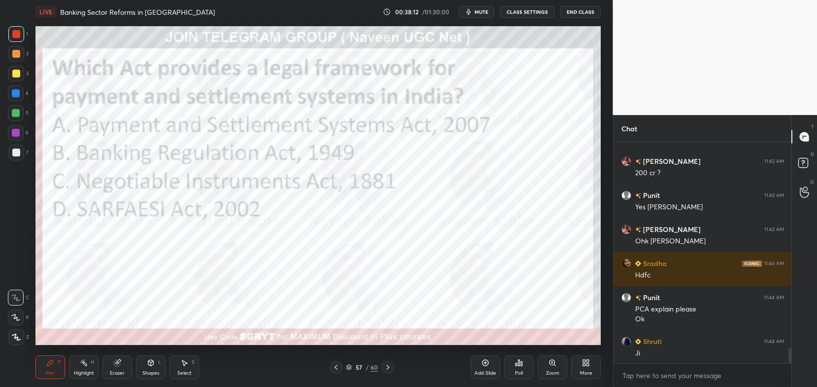
click at [351, 371] on div "57 / 60" at bounding box center [362, 366] width 32 height 9
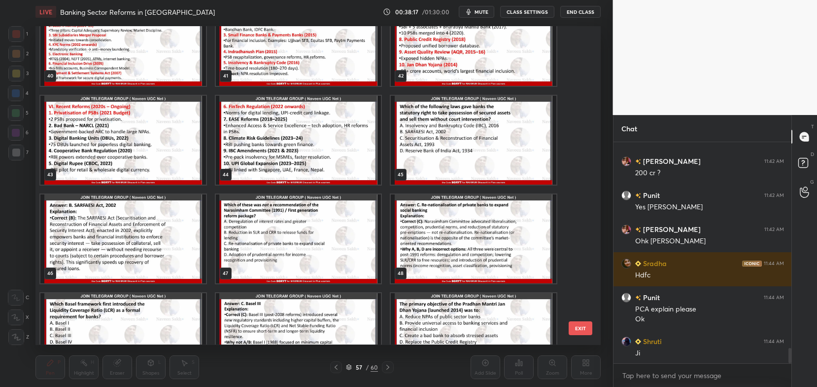
scroll to position [1317, 0]
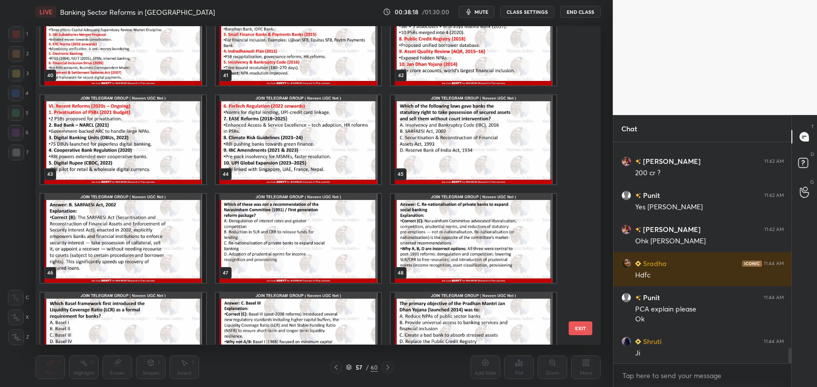
click at [448, 151] on img "grid" at bounding box center [474, 139] width 166 height 89
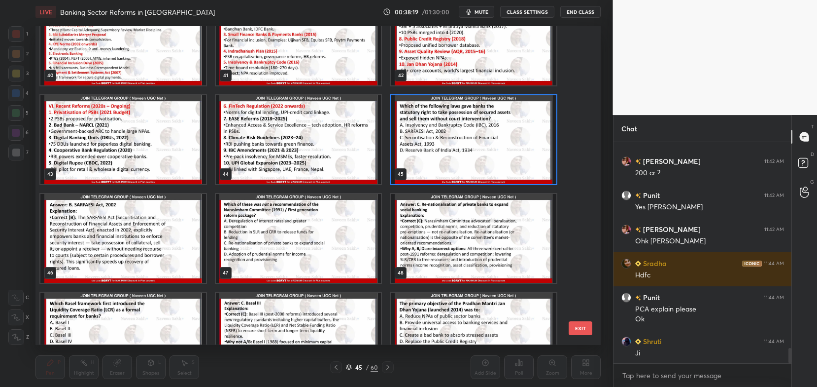
click at [444, 158] on img "grid" at bounding box center [474, 139] width 166 height 89
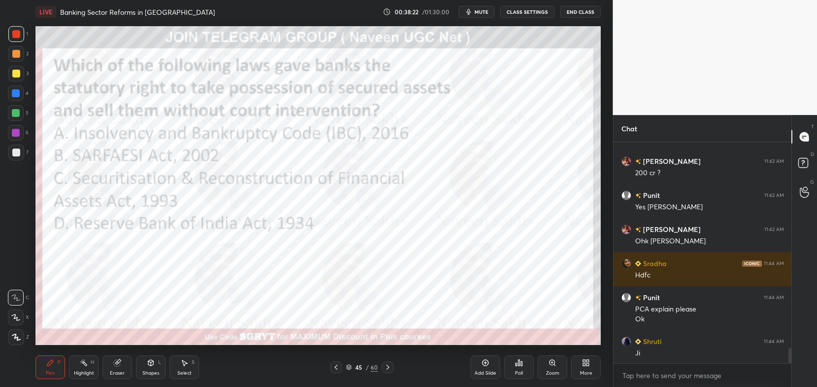
scroll to position [3016, 0]
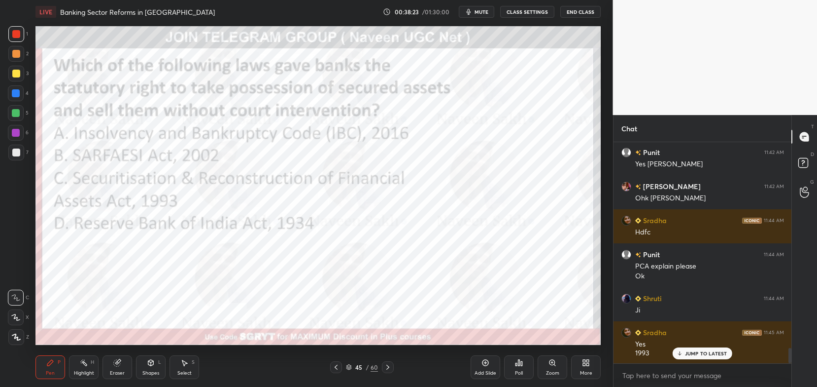
click at [350, 365] on icon at bounding box center [349, 365] width 5 height 2
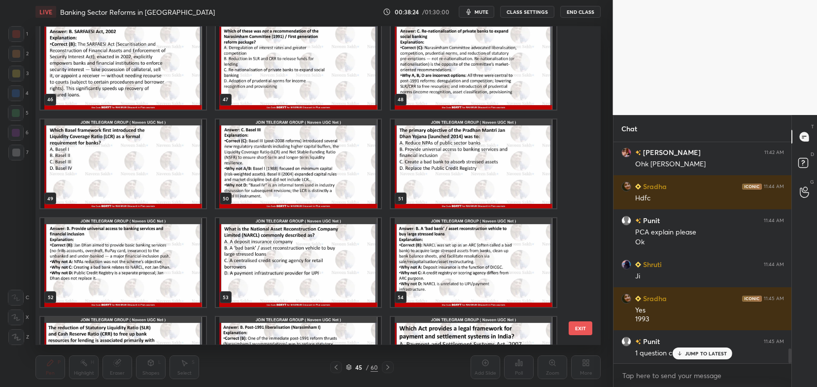
scroll to position [1654, 0]
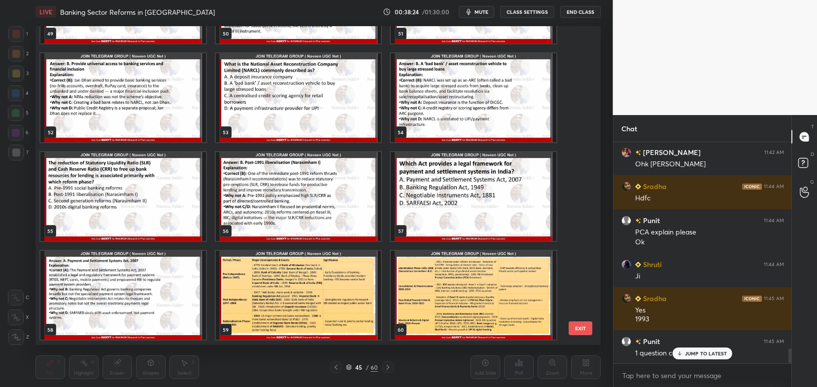
click at [393, 212] on div "46 47 48 49 50 51 52 53 54 55 56 57 58 59 60" at bounding box center [309, 185] width 548 height 318
click at [444, 308] on img "grid" at bounding box center [474, 294] width 166 height 89
click at [436, 303] on img "grid" at bounding box center [474, 294] width 166 height 89
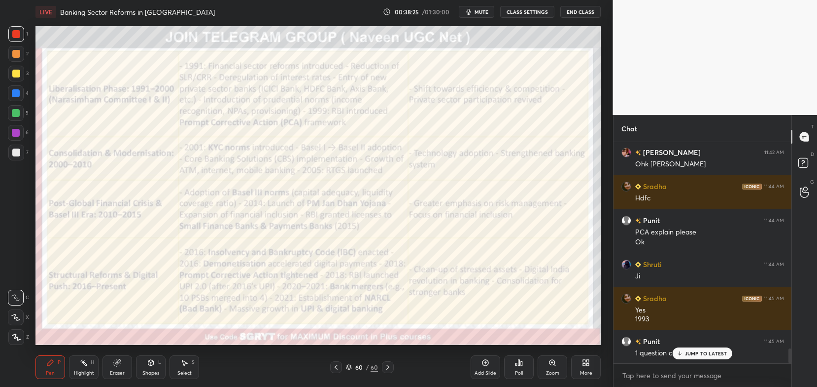
click at [438, 304] on img "grid" at bounding box center [474, 294] width 166 height 89
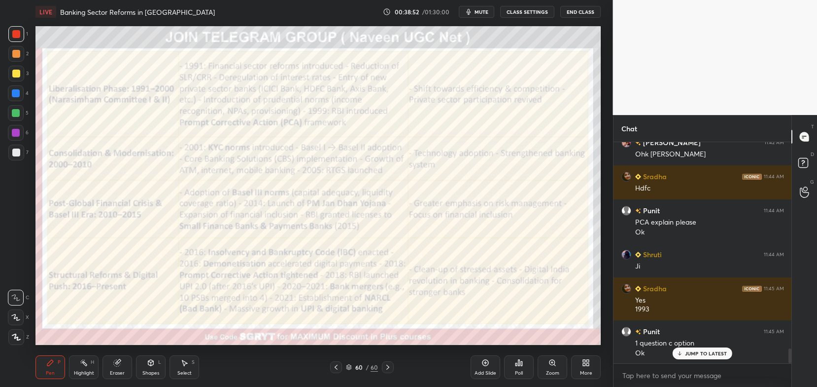
click at [352, 366] on icon at bounding box center [349, 365] width 5 height 2
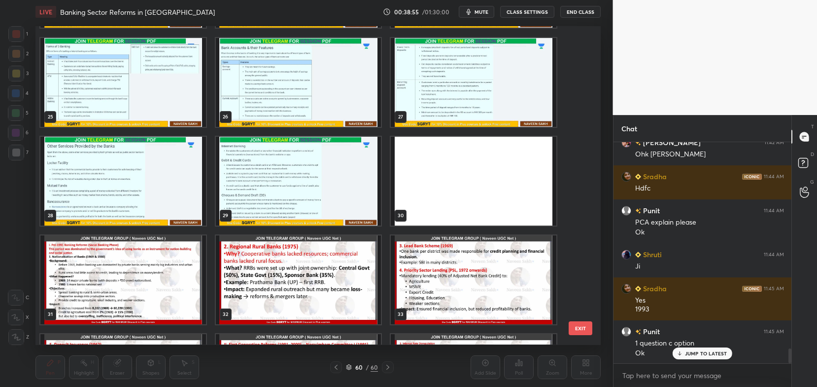
scroll to position [787, 0]
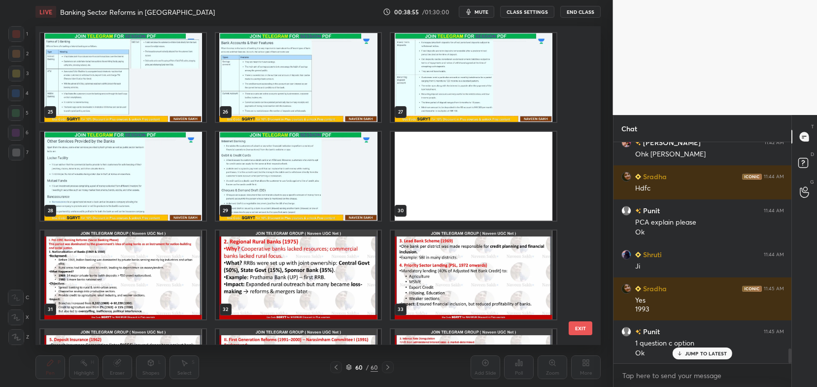
click at [174, 267] on img "grid" at bounding box center [123, 274] width 166 height 89
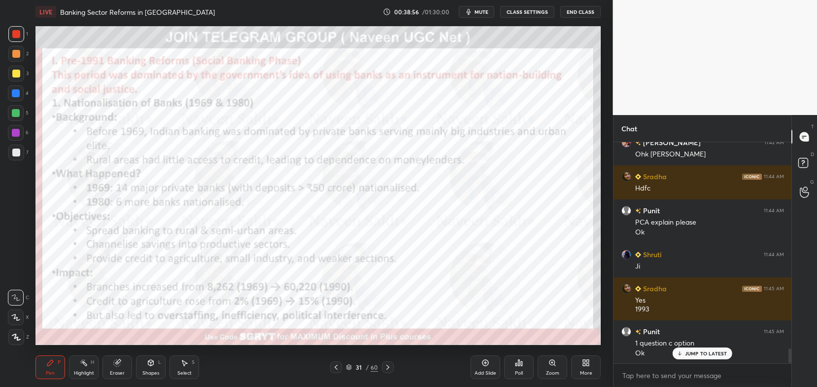
click at [177, 270] on img "grid" at bounding box center [123, 274] width 166 height 89
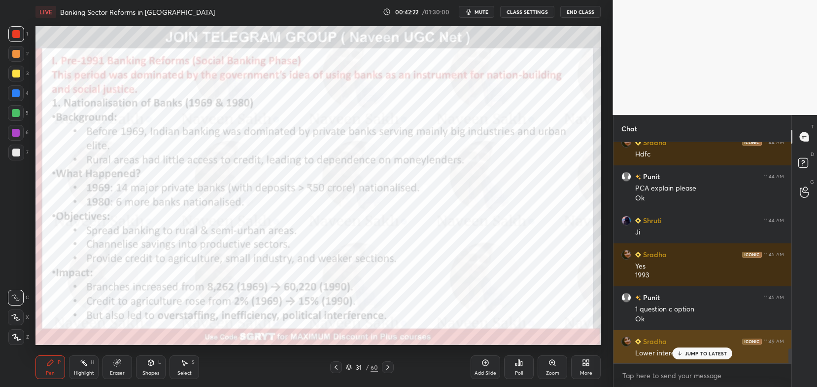
click at [707, 356] on p "JUMP TO LATEST" at bounding box center [706, 353] width 42 height 6
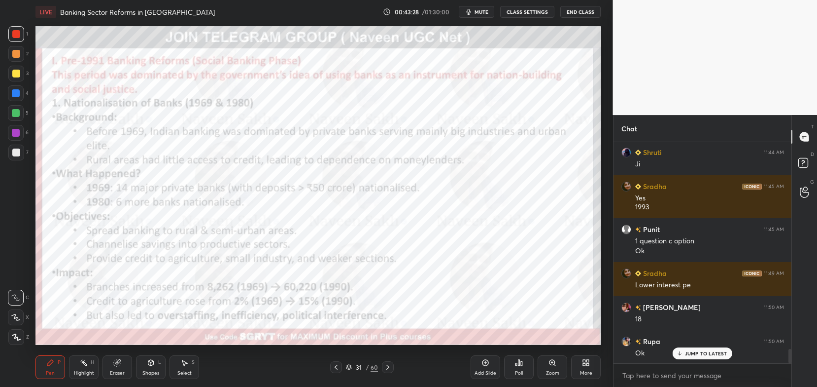
scroll to position [3196, 0]
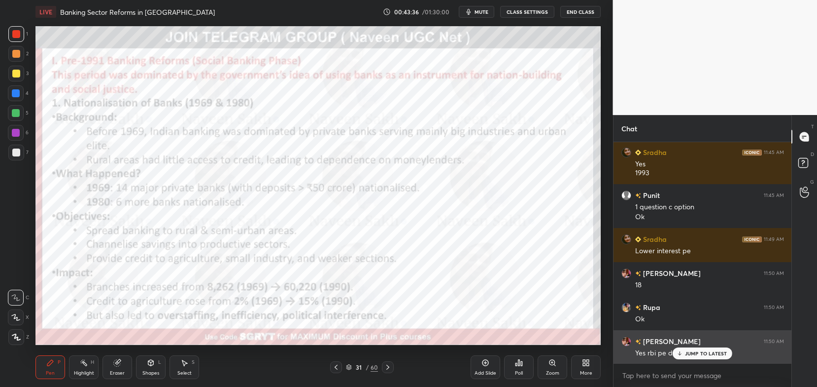
click at [689, 352] on p "JUMP TO LATEST" at bounding box center [706, 353] width 42 height 6
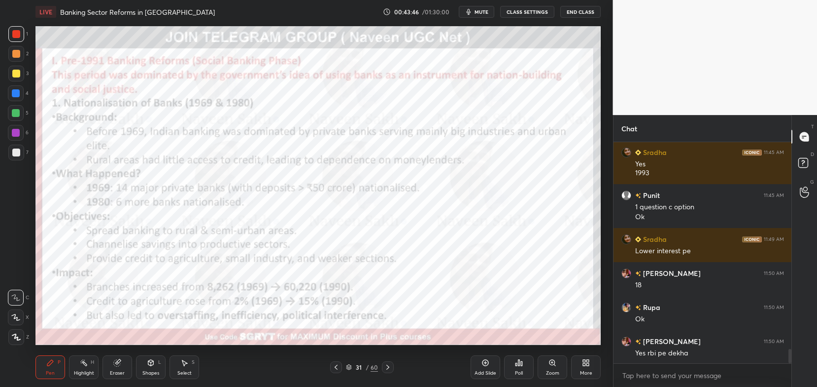
click at [391, 368] on icon at bounding box center [388, 367] width 8 height 8
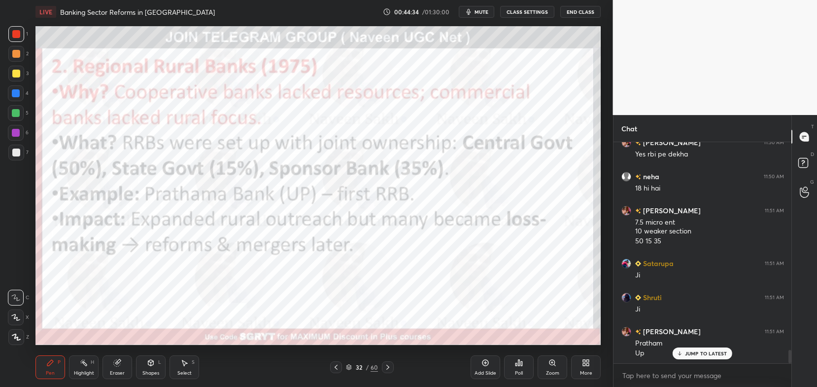
scroll to position [3428, 0]
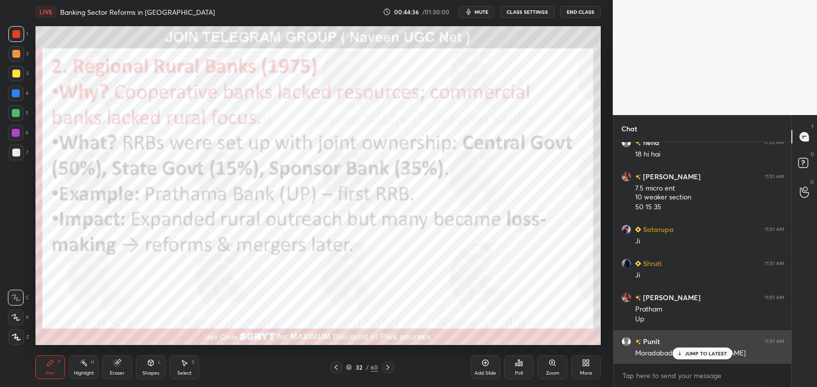
click at [685, 355] on div "JUMP TO LATEST" at bounding box center [702, 353] width 59 height 12
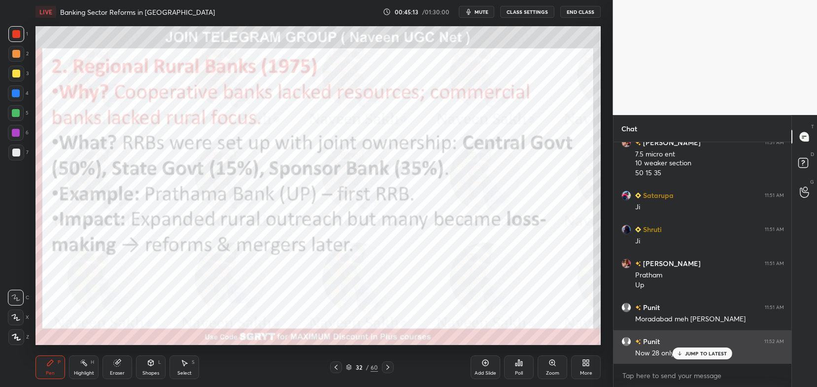
click at [699, 357] on div "JUMP TO LATEST" at bounding box center [702, 353] width 59 height 12
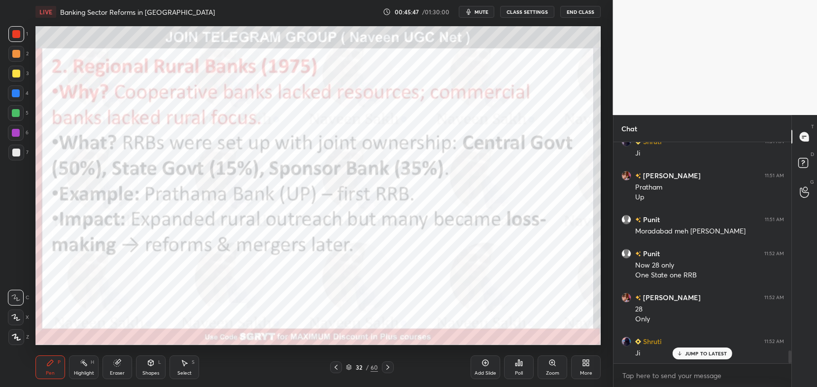
scroll to position [3584, 0]
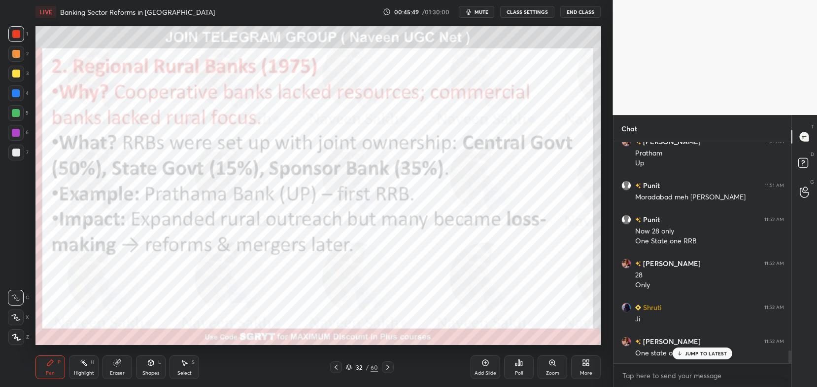
click at [117, 365] on icon at bounding box center [117, 362] width 6 height 6
click at [19, 338] on span "Erase all" at bounding box center [15, 336] width 15 height 7
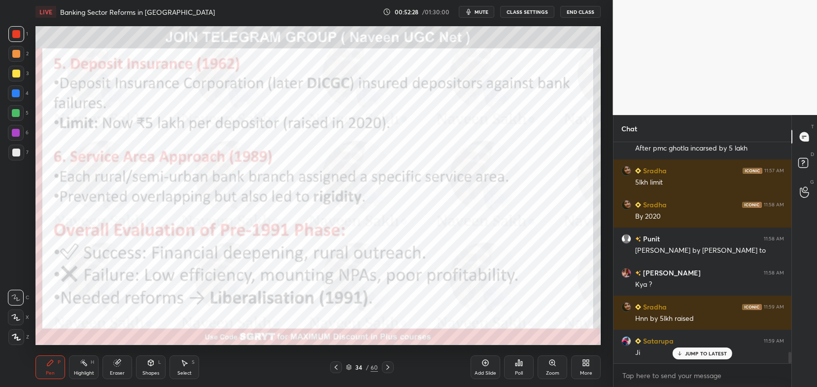
scroll to position [4131, 0]
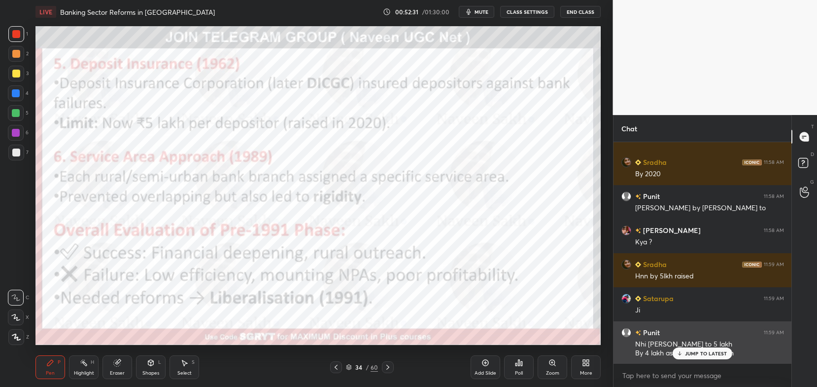
click at [691, 354] on p "JUMP TO LATEST" at bounding box center [706, 353] width 42 height 6
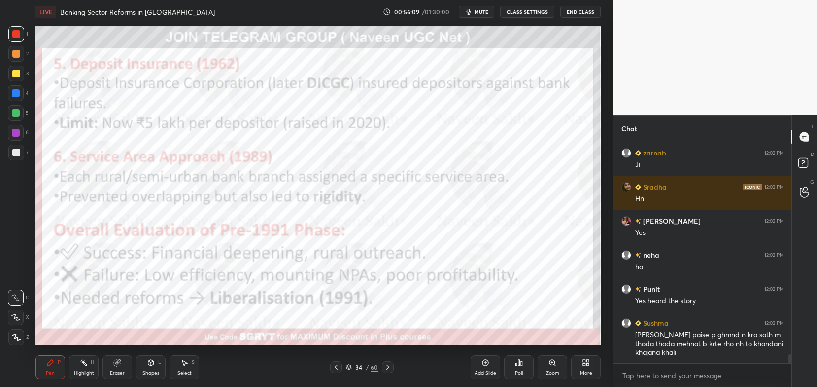
scroll to position [5289, 0]
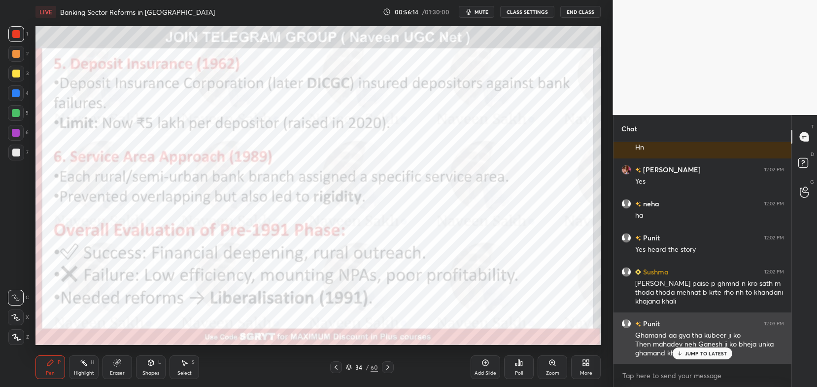
click at [703, 350] on div "JUMP TO LATEST" at bounding box center [702, 353] width 59 height 12
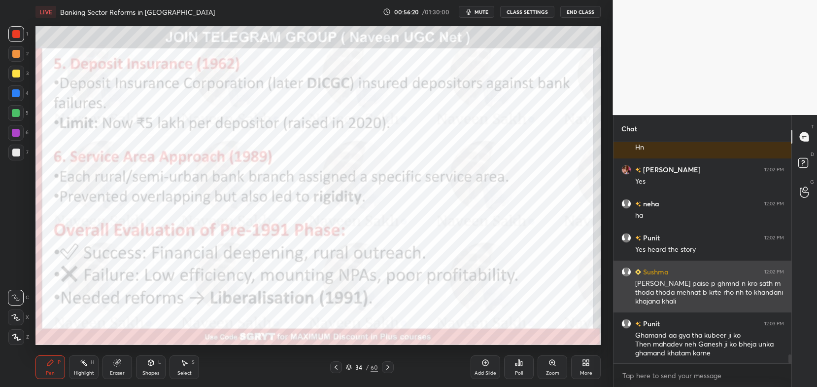
scroll to position [5323, 0]
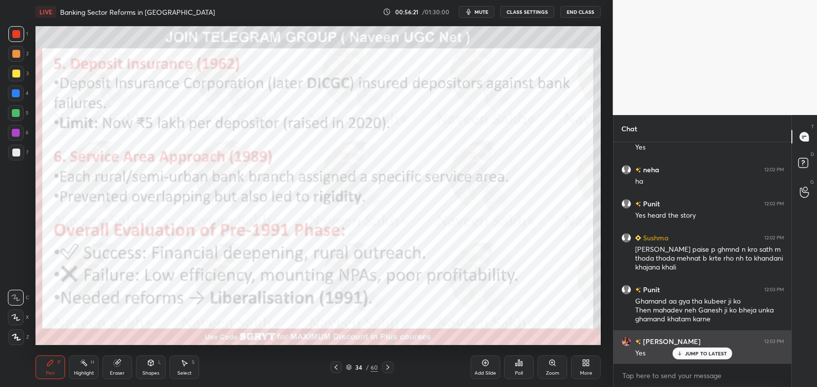
click at [706, 354] on p "JUMP TO LATEST" at bounding box center [706, 353] width 42 height 6
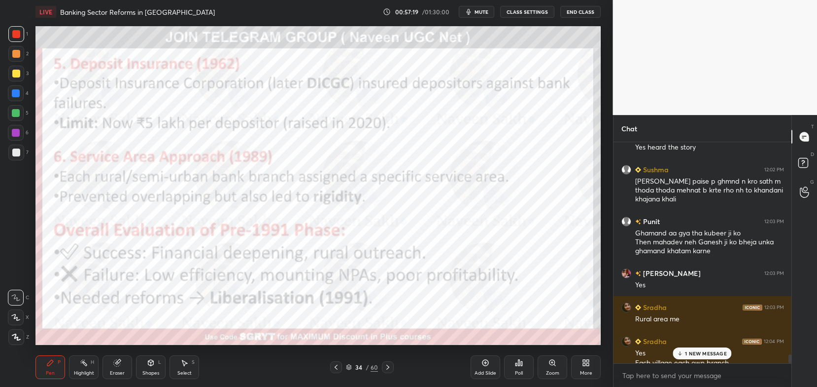
scroll to position [5401, 0]
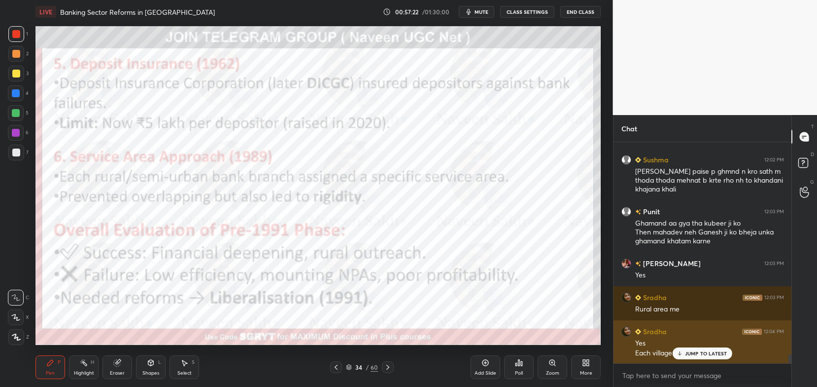
click at [717, 352] on p "JUMP TO LATEST" at bounding box center [706, 353] width 42 height 6
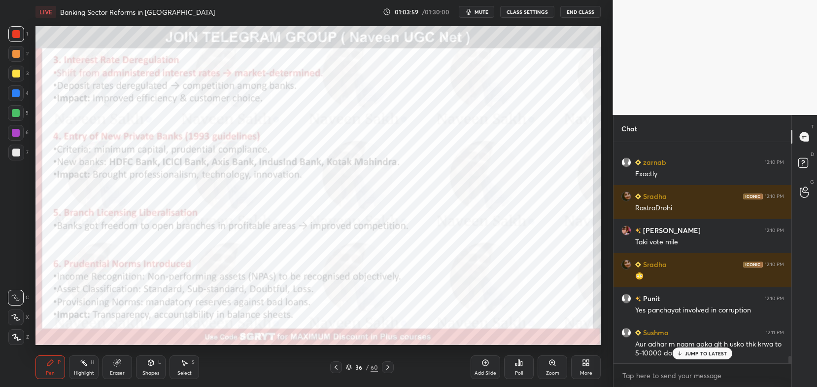
scroll to position [6534, 0]
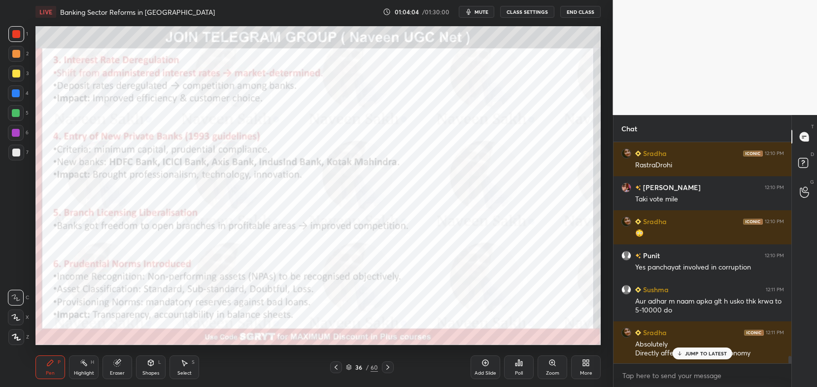
click at [696, 353] on p "JUMP TO LATEST" at bounding box center [706, 353] width 42 height 6
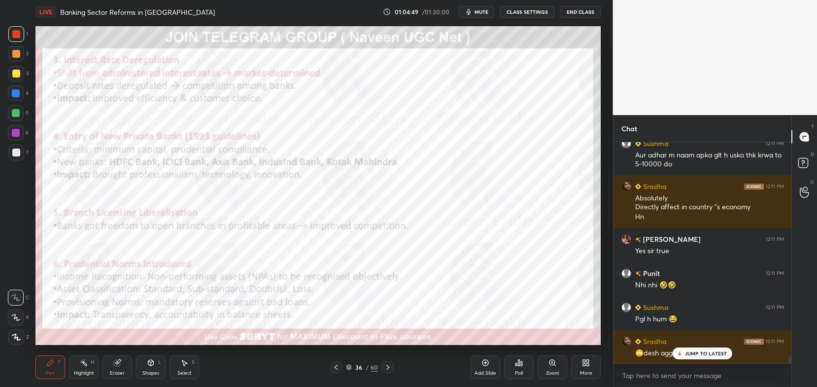
scroll to position [6714, 0]
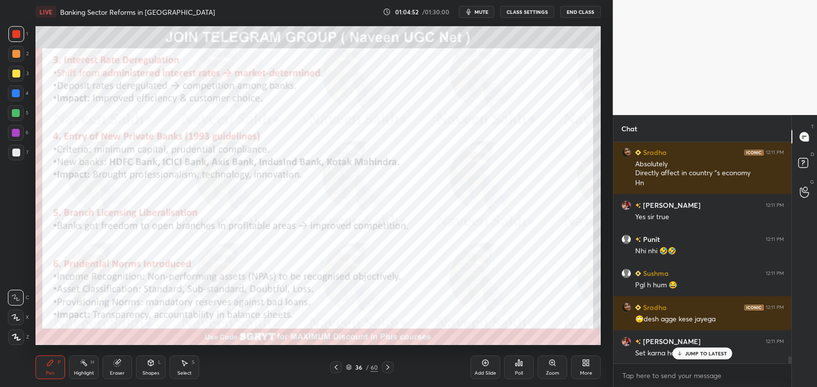
click at [719, 350] on p "JUMP TO LATEST" at bounding box center [706, 353] width 42 height 6
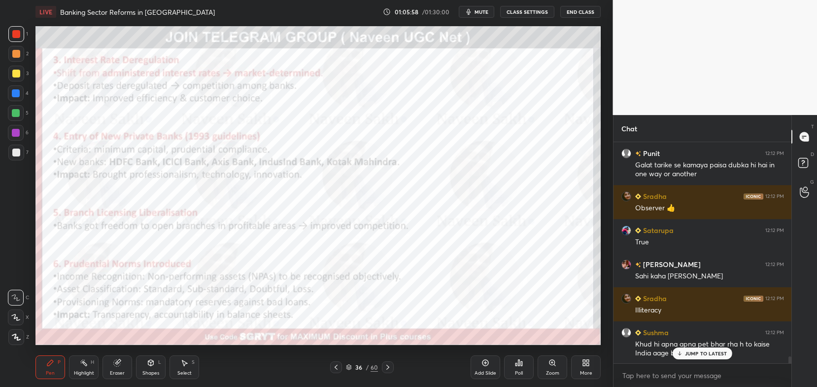
scroll to position [6969, 0]
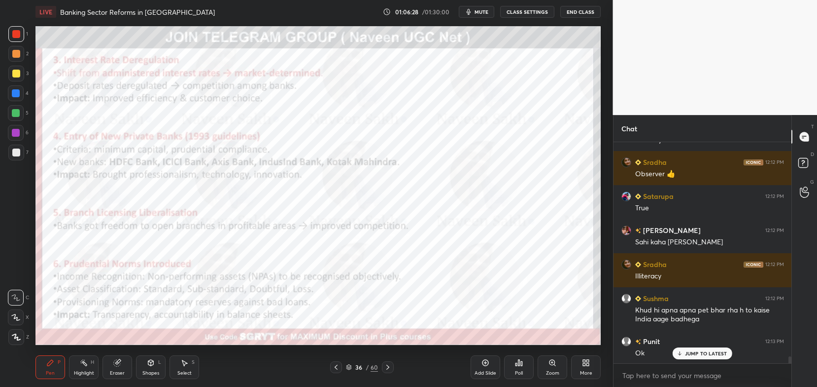
click at [336, 366] on icon at bounding box center [336, 367] width 8 height 8
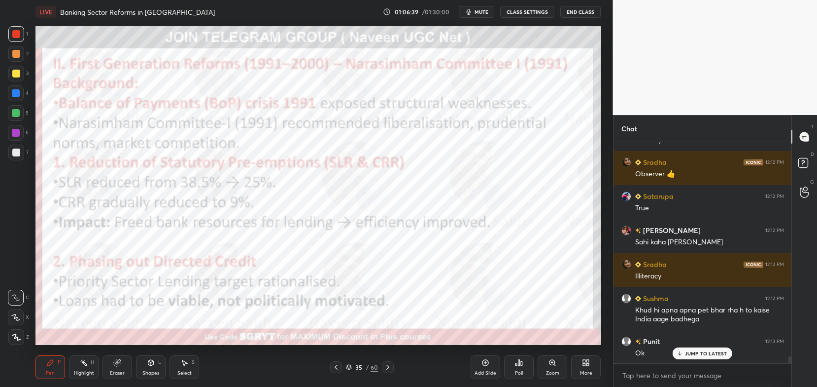
click at [386, 369] on icon at bounding box center [388, 367] width 8 height 8
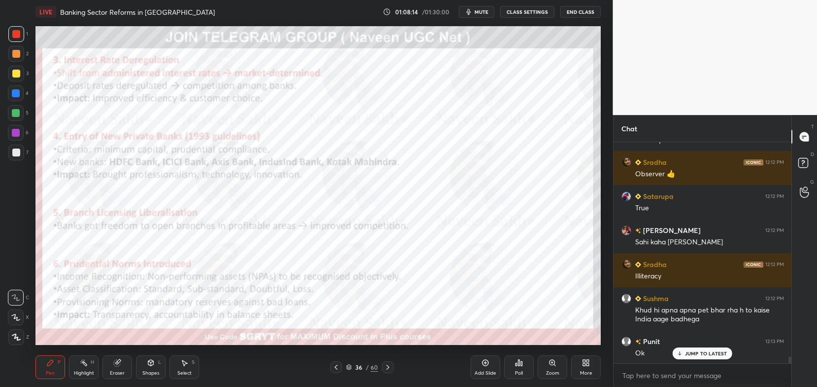
click at [388, 366] on icon at bounding box center [388, 366] width 3 height 5
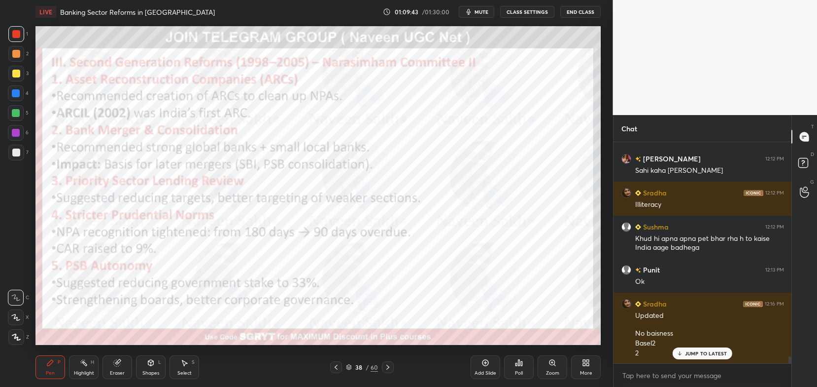
scroll to position [7075, 0]
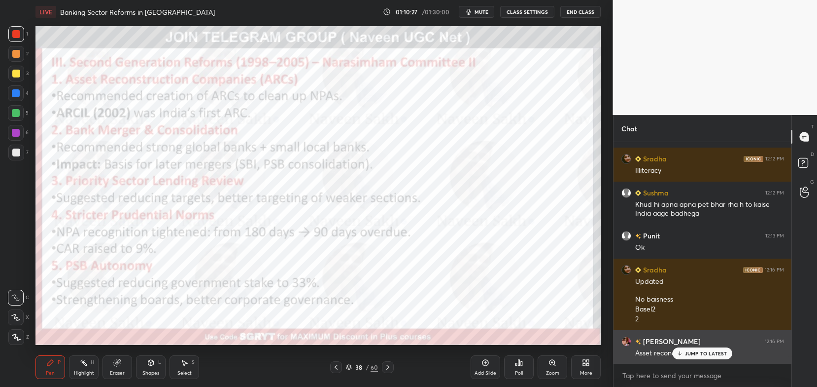
click at [716, 349] on div "JUMP TO LATEST" at bounding box center [702, 353] width 59 height 12
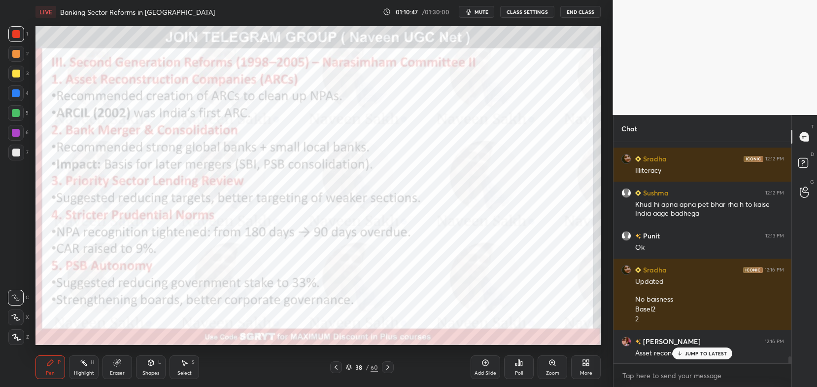
scroll to position [7109, 0]
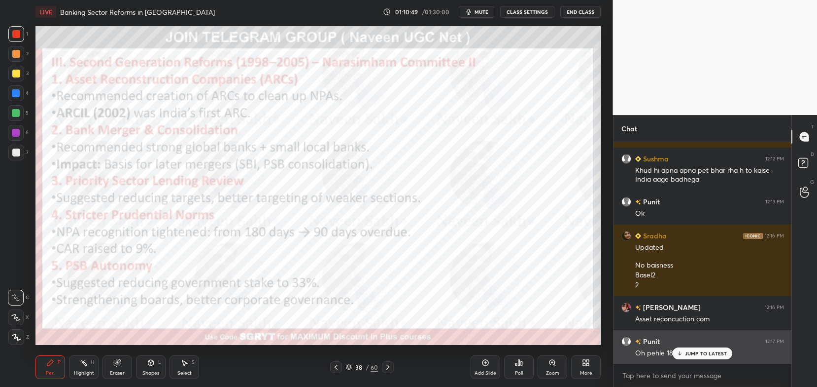
click at [690, 353] on p "JUMP TO LATEST" at bounding box center [706, 353] width 42 height 6
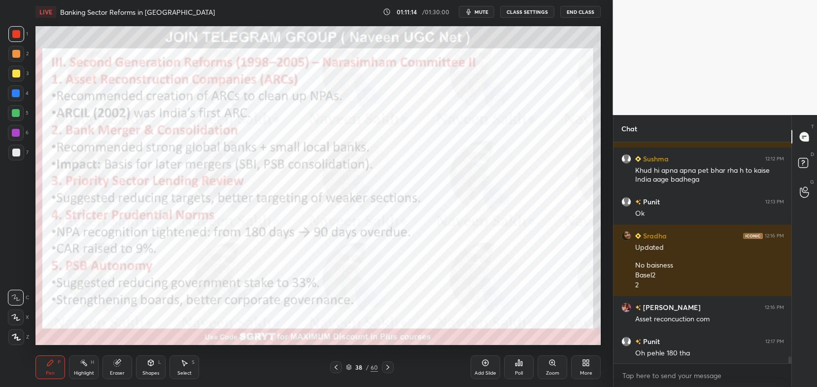
click at [386, 368] on icon at bounding box center [388, 367] width 8 height 8
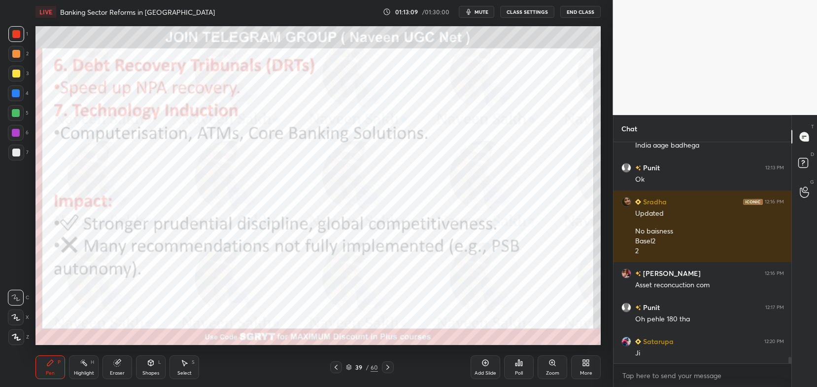
scroll to position [7177, 0]
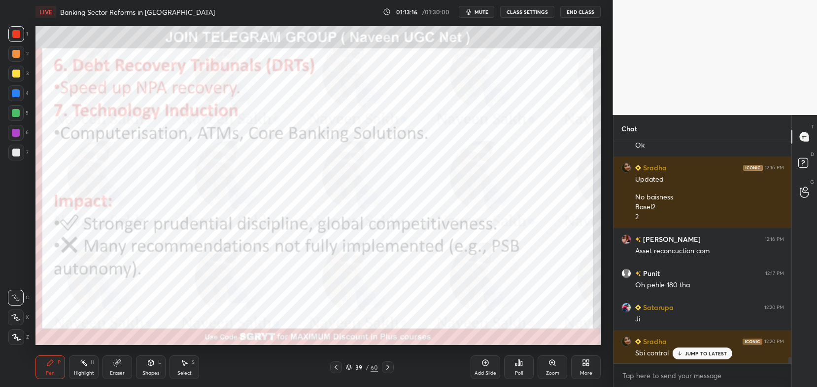
click at [705, 354] on p "JUMP TO LATEST" at bounding box center [706, 353] width 42 height 6
click at [388, 373] on div at bounding box center [388, 367] width 12 height 12
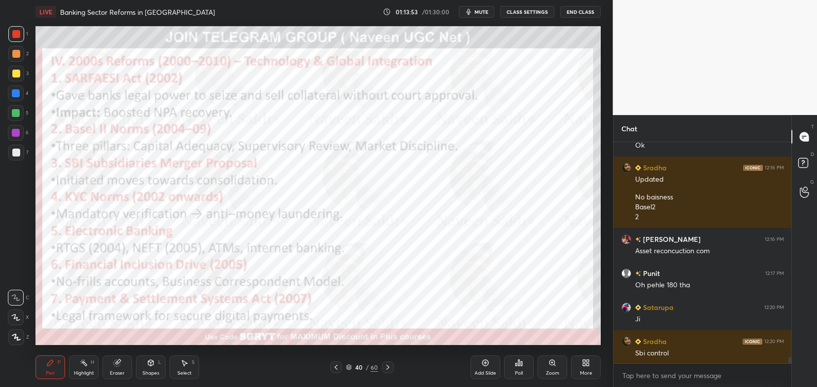
scroll to position [7211, 0]
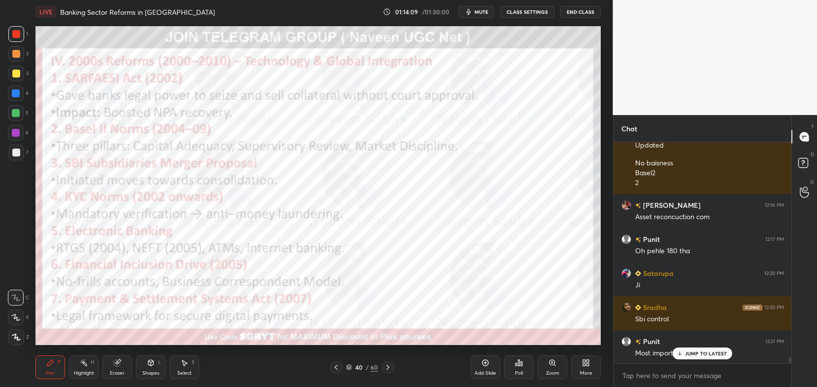
click at [116, 366] on icon at bounding box center [117, 362] width 6 height 6
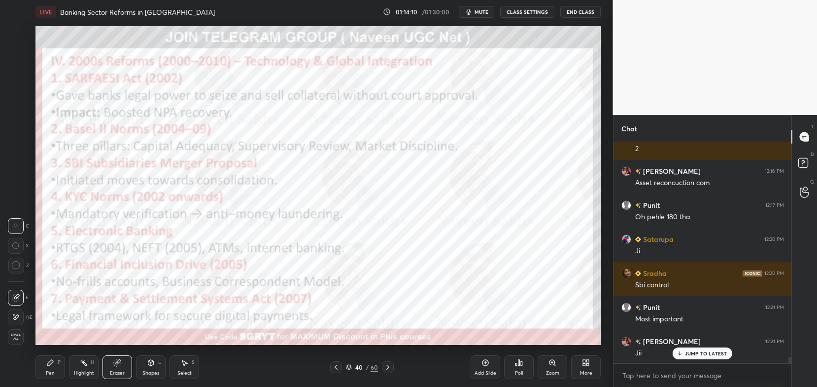
click at [12, 337] on span "Erase all" at bounding box center [15, 336] width 15 height 7
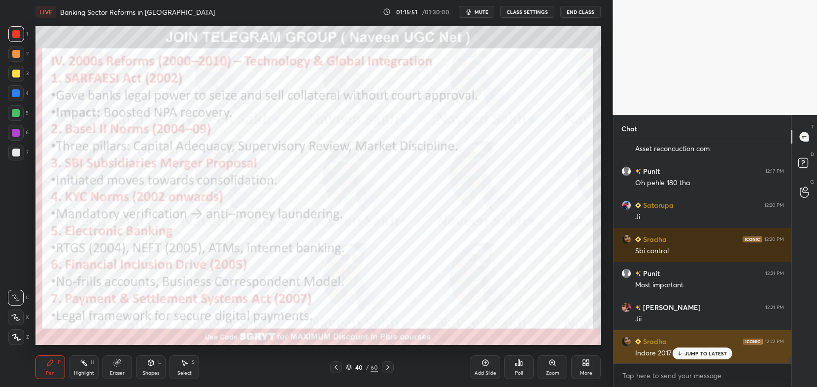
click at [693, 357] on div "JUMP TO LATEST" at bounding box center [702, 353] width 59 height 12
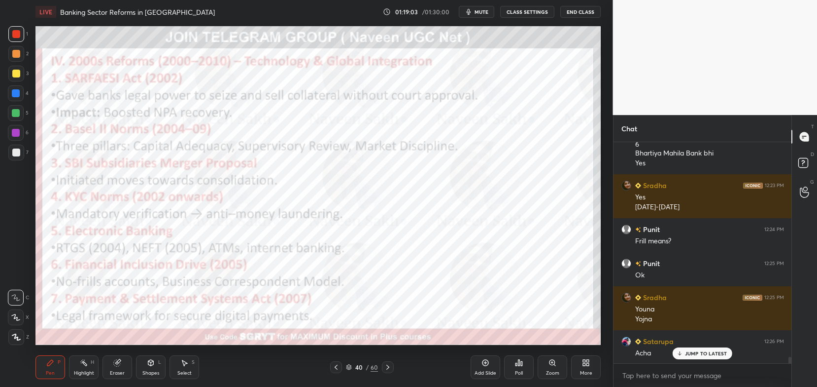
scroll to position [7556, 0]
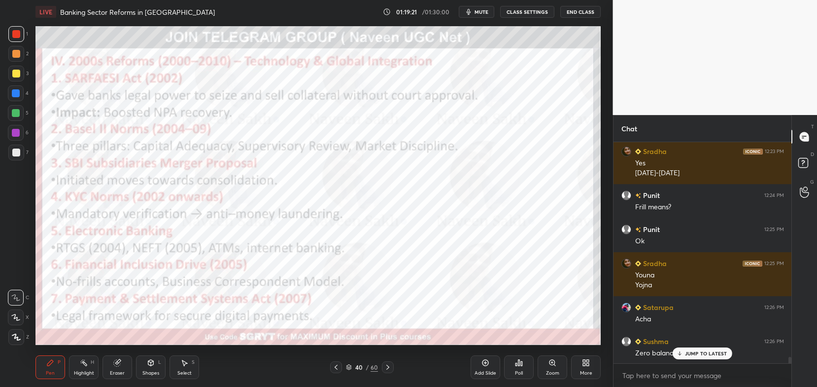
click at [696, 353] on p "JUMP TO LATEST" at bounding box center [706, 353] width 42 height 6
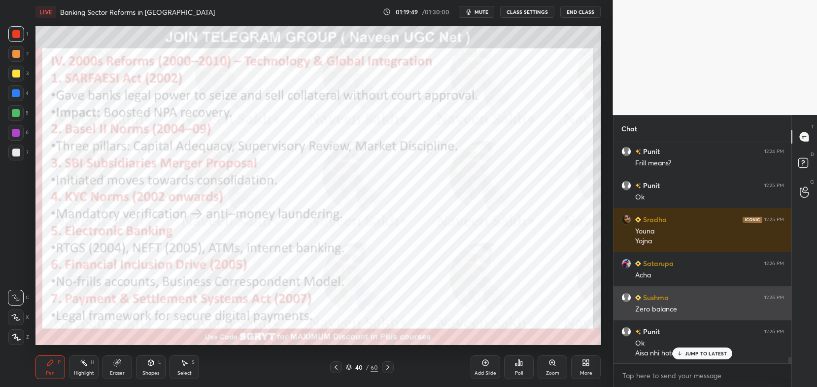
scroll to position [7642, 0]
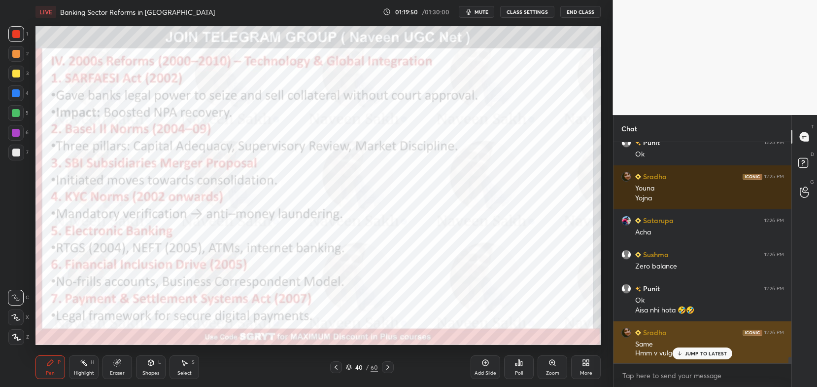
click at [707, 352] on p "JUMP TO LATEST" at bounding box center [706, 353] width 42 height 6
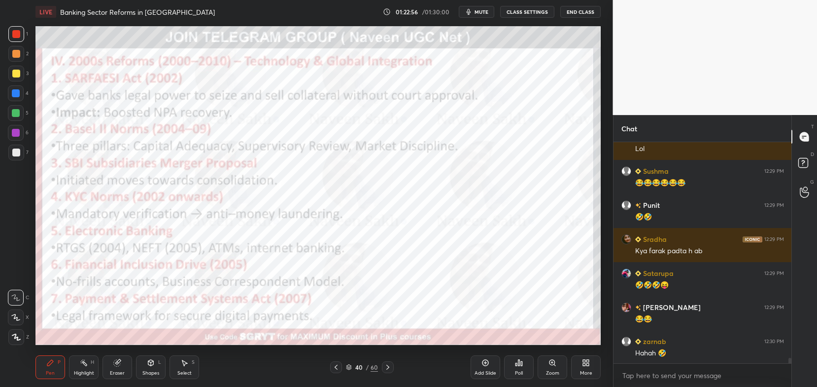
scroll to position [8667, 0]
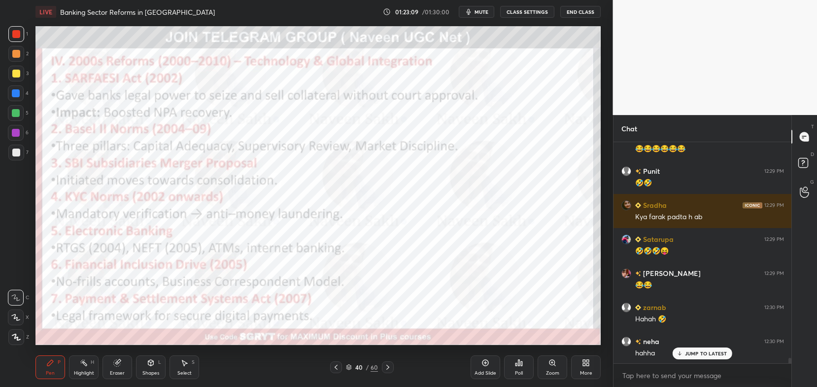
click at [387, 368] on icon at bounding box center [388, 367] width 8 height 8
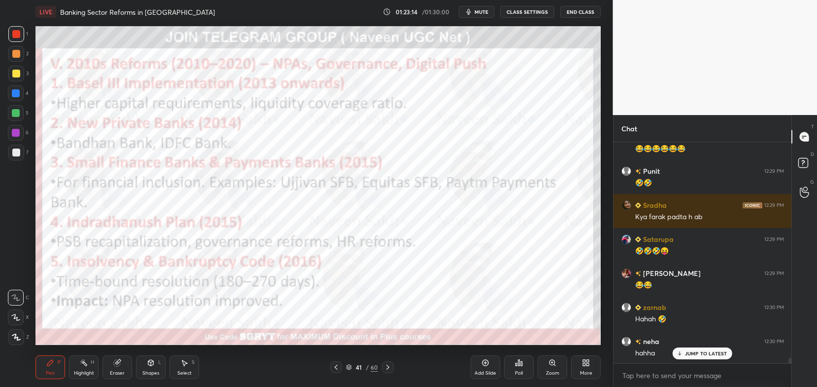
scroll to position [8701, 0]
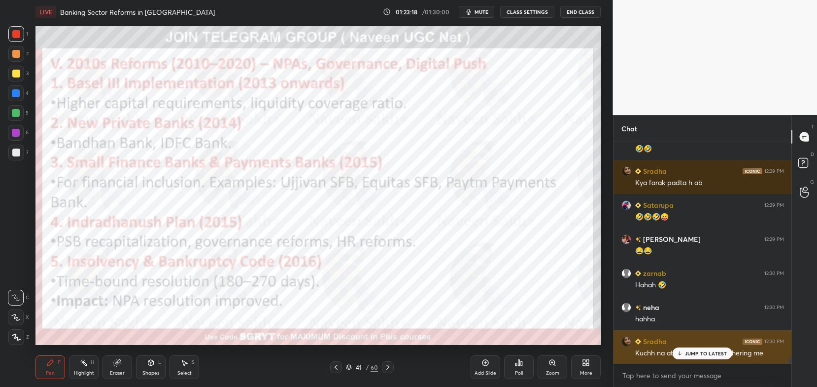
click at [696, 355] on p "JUMP TO LATEST" at bounding box center [706, 353] width 42 height 6
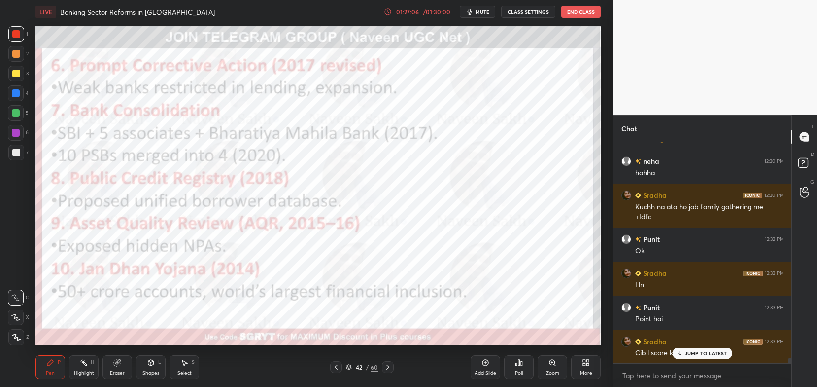
scroll to position [8881, 0]
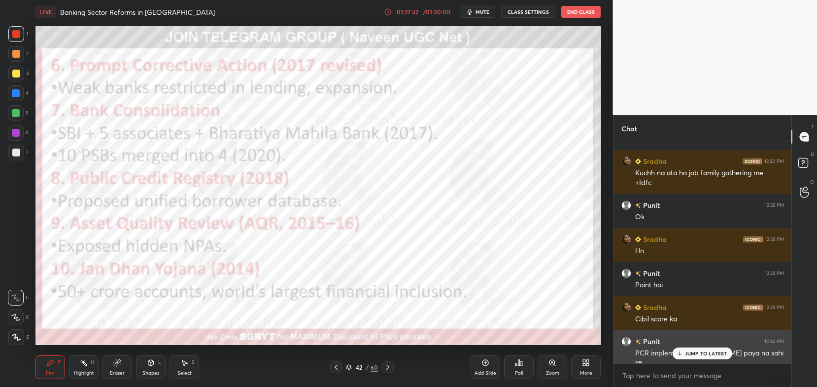
click at [695, 351] on p "JUMP TO LATEST" at bounding box center [706, 353] width 42 height 6
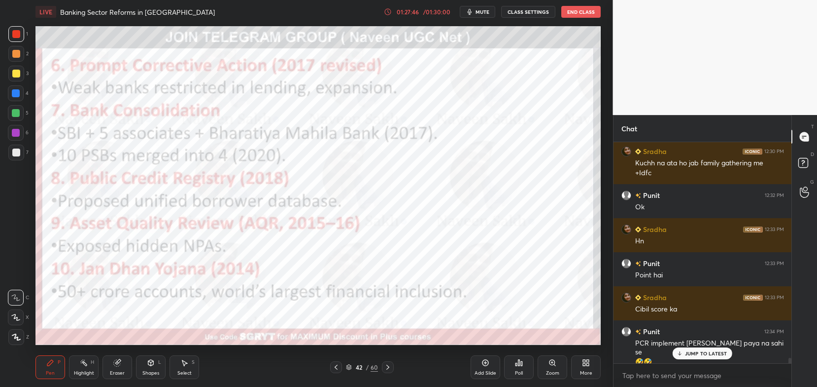
scroll to position [8925, 0]
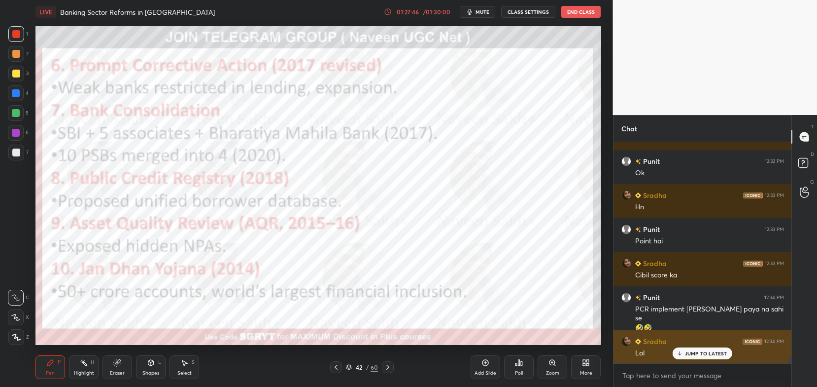
click at [685, 353] on div "JUMP TO LATEST" at bounding box center [702, 353] width 59 height 12
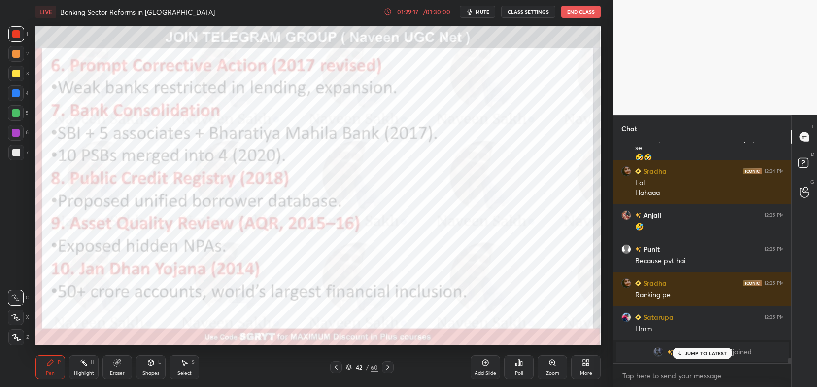
scroll to position [9146, 0]
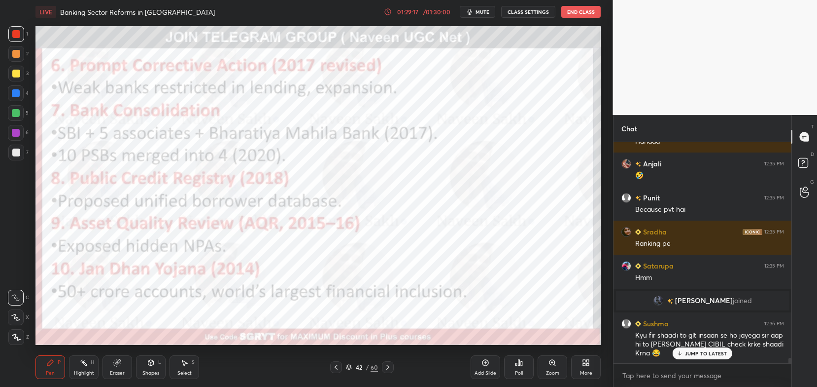
click at [390, 365] on icon at bounding box center [388, 367] width 8 height 8
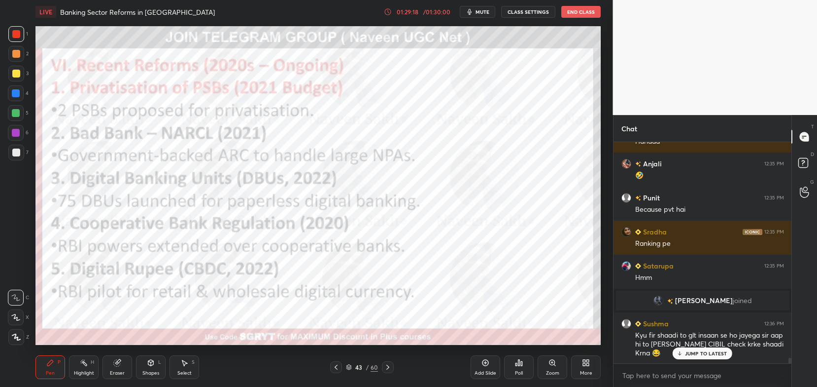
scroll to position [9180, 0]
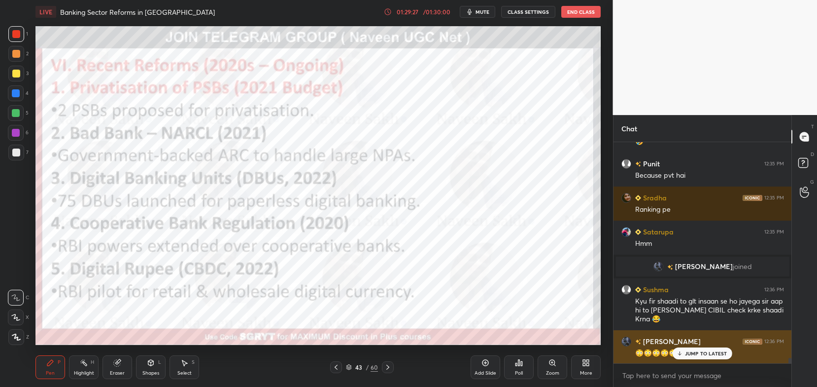
click at [695, 358] on div "JUMP TO LATEST" at bounding box center [702, 353] width 59 height 12
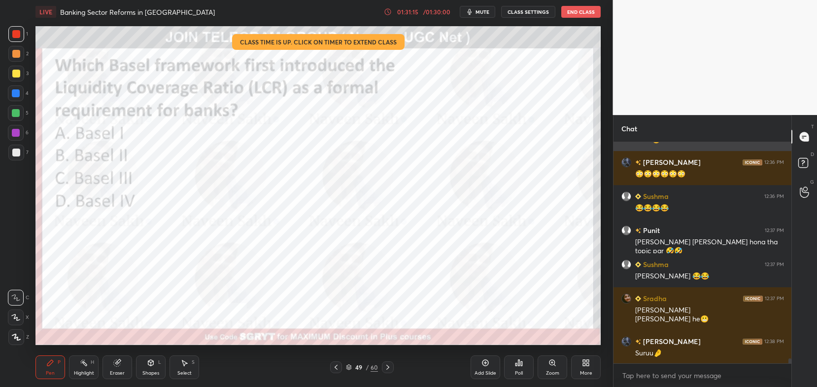
scroll to position [9394, 0]
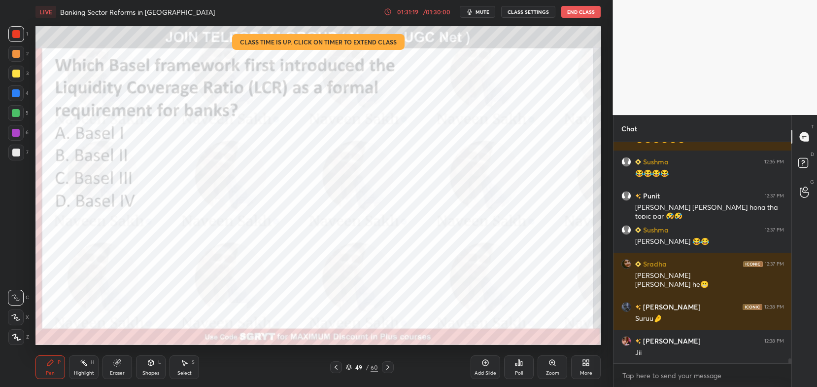
click at [349, 367] on icon at bounding box center [349, 367] width 6 height 6
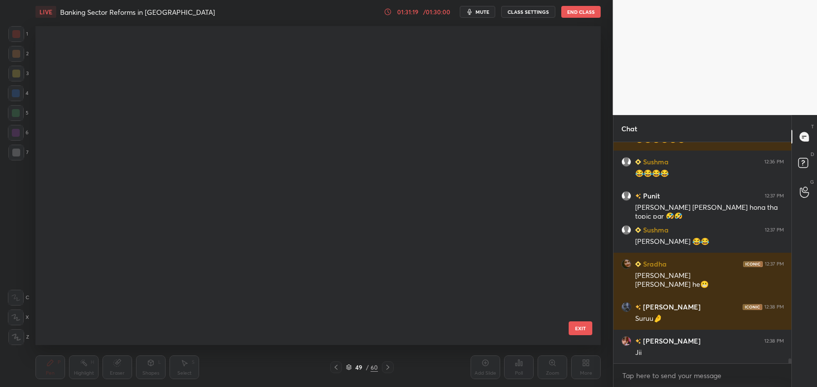
scroll to position [1359, 0]
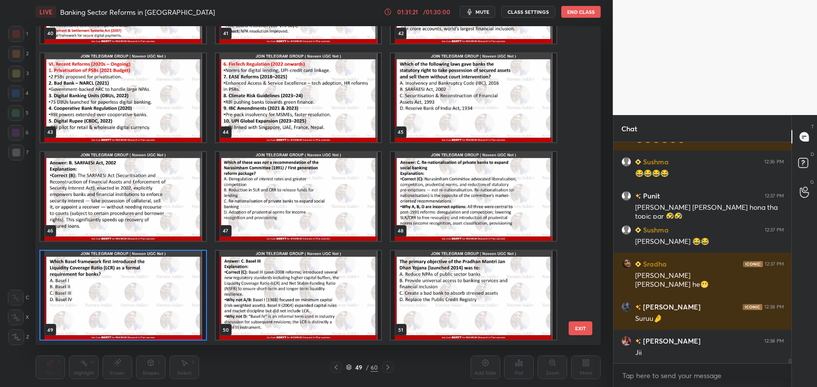
click at [178, 314] on img "grid" at bounding box center [123, 294] width 166 height 89
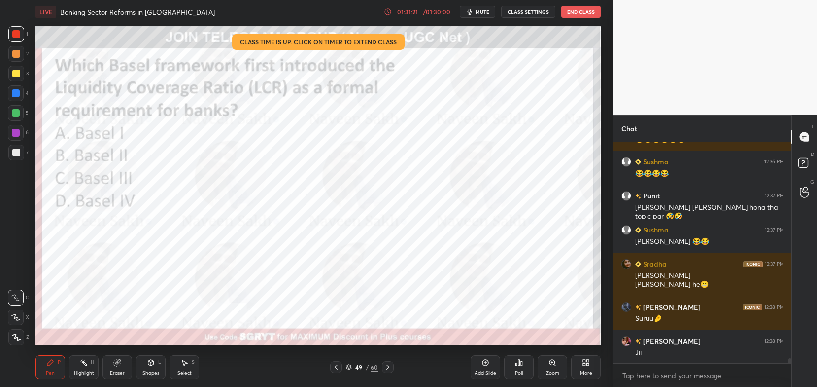
click at [178, 314] on img "grid" at bounding box center [123, 294] width 166 height 89
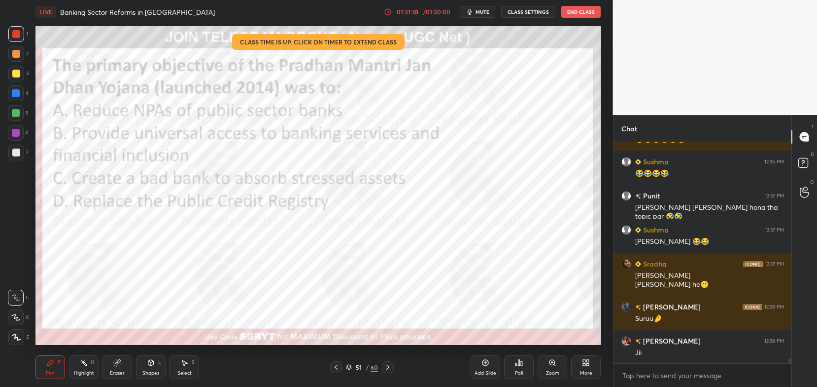
scroll to position [9403, 0]
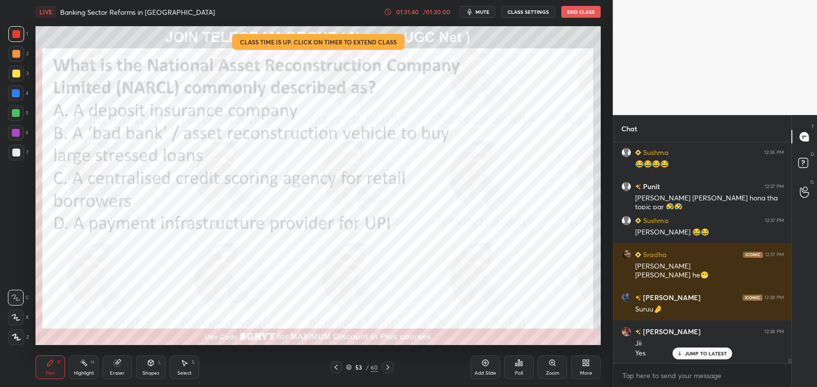
click at [350, 369] on icon at bounding box center [349, 368] width 5 height 1
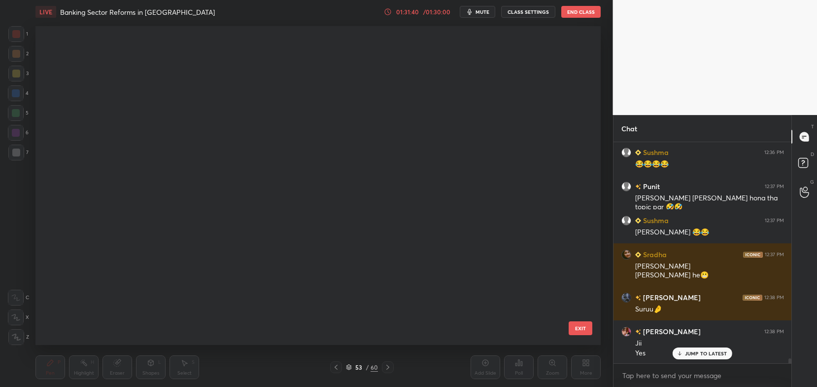
scroll to position [1457, 0]
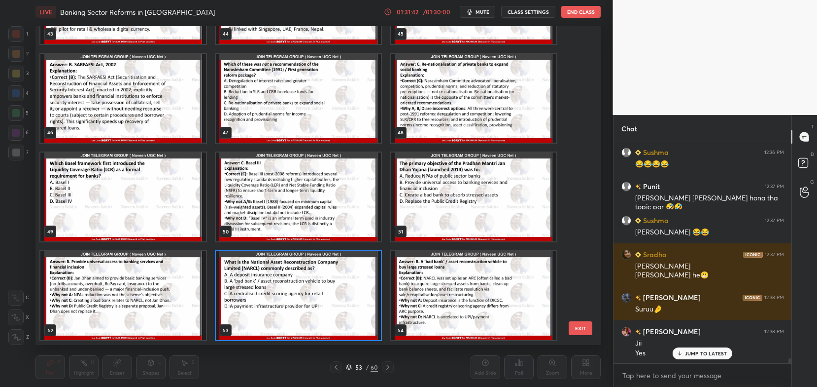
click at [323, 295] on img "grid" at bounding box center [299, 295] width 166 height 89
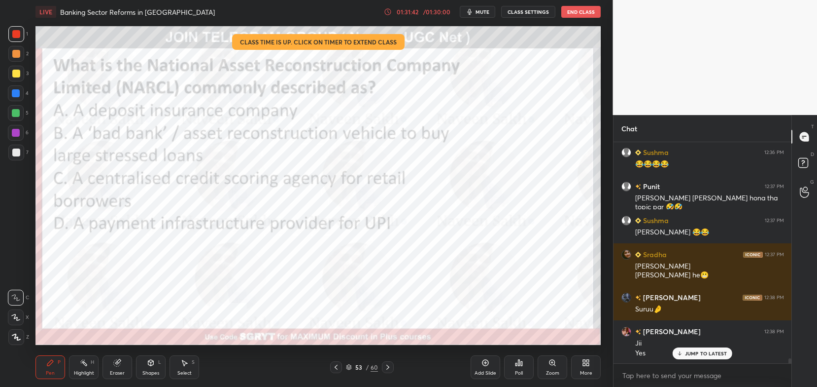
click at [323, 295] on img "grid" at bounding box center [299, 295] width 166 height 89
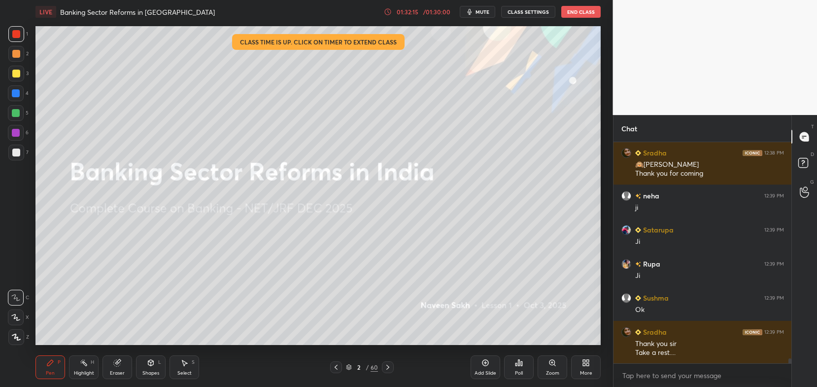
scroll to position [9660, 0]
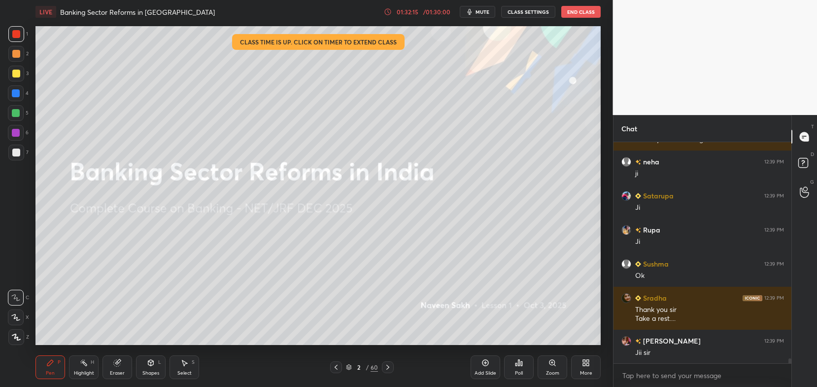
click at [19, 76] on div at bounding box center [16, 74] width 8 height 8
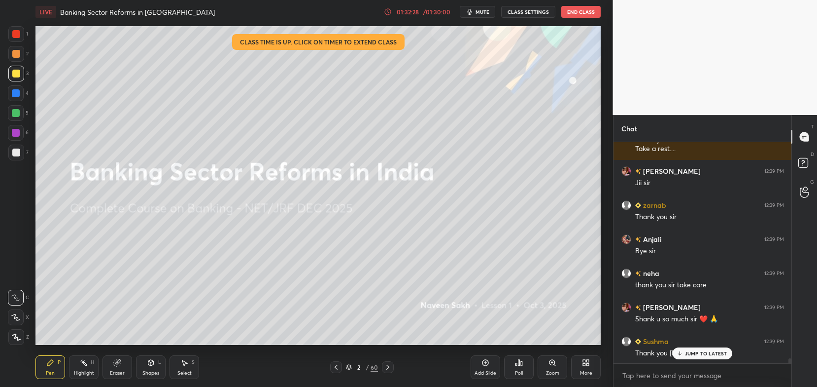
scroll to position [9863, 0]
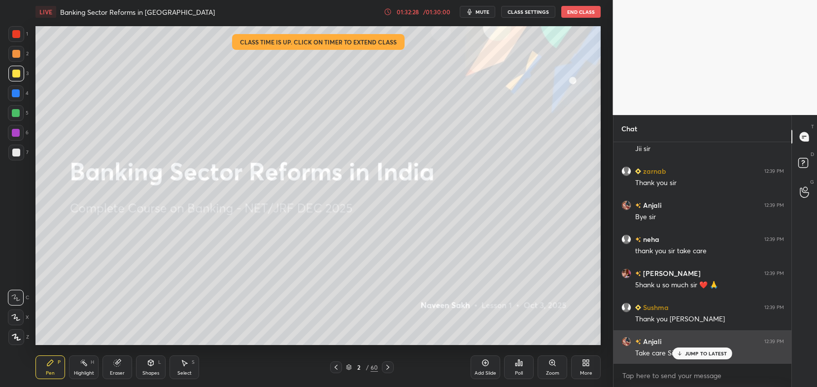
click at [697, 352] on p "JUMP TO LATEST" at bounding box center [706, 353] width 42 height 6
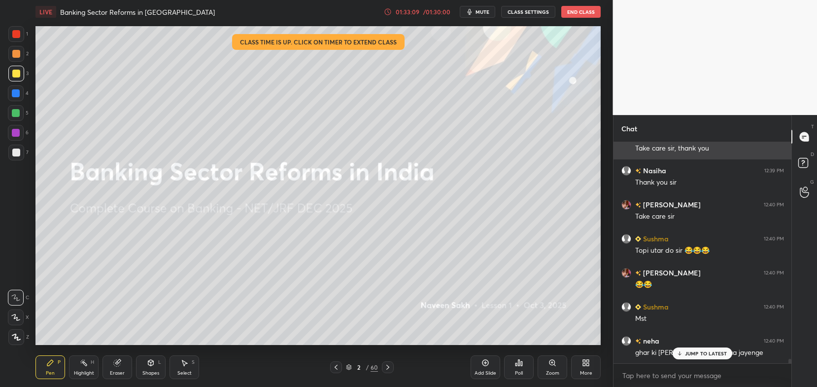
scroll to position [10230, 0]
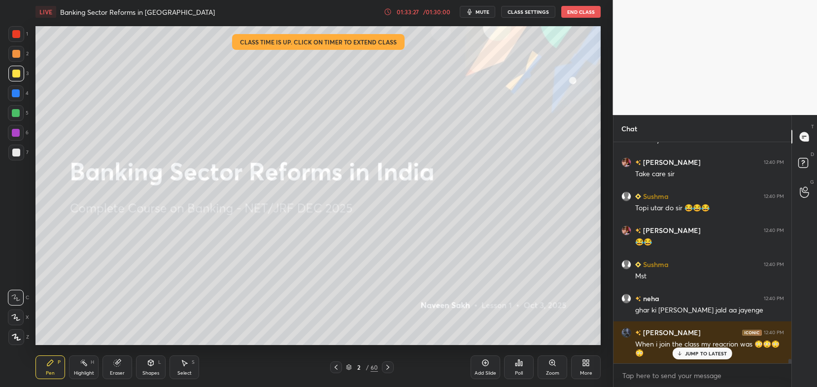
click at [711, 353] on p "JUMP TO LATEST" at bounding box center [706, 353] width 42 height 6
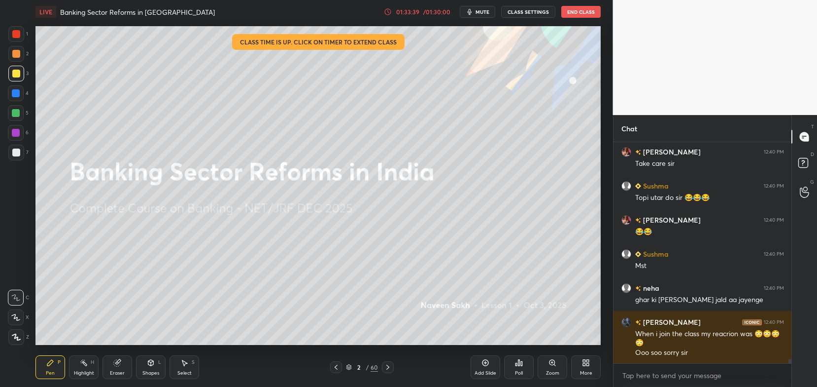
click at [584, 15] on button "End Class" at bounding box center [581, 12] width 39 height 12
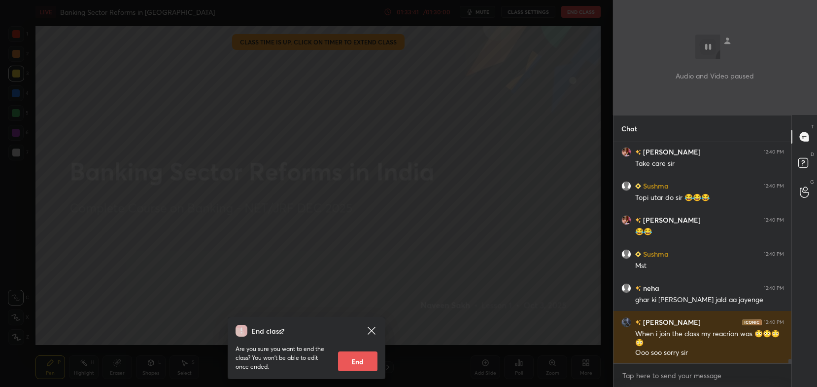
scroll to position [10274, 0]
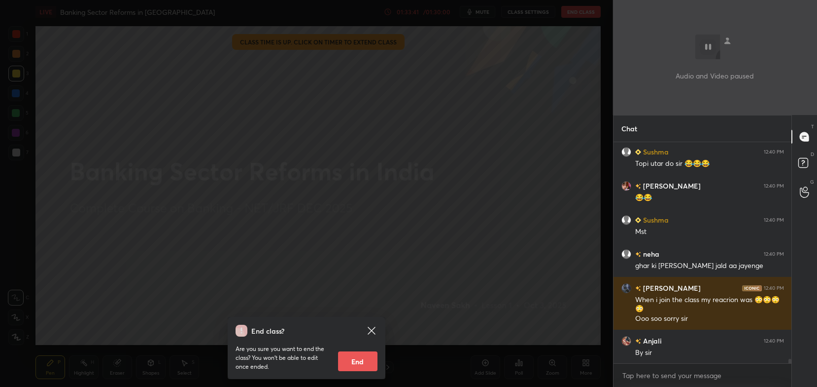
click at [361, 363] on button "End" at bounding box center [357, 361] width 39 height 20
type textarea "x"
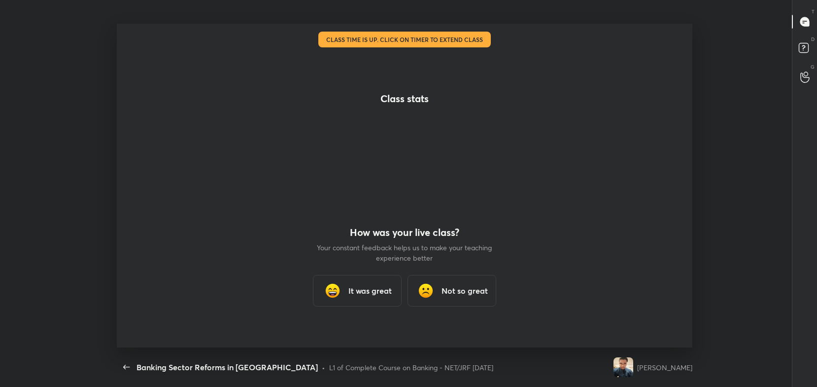
scroll to position [0, 0]
click at [350, 298] on div "It was great" at bounding box center [357, 291] width 89 height 32
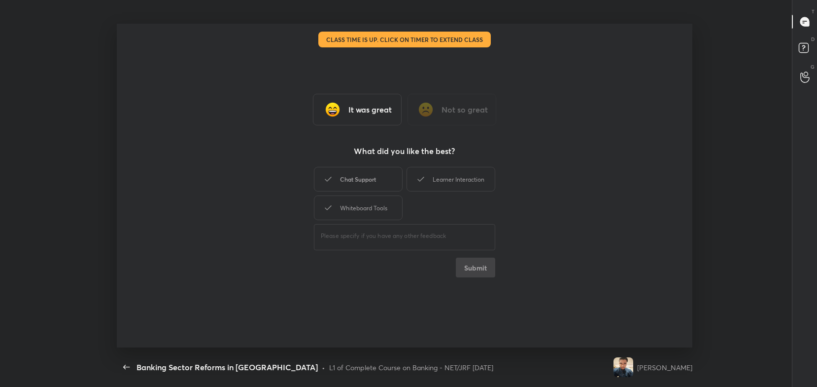
click at [372, 179] on div "Chat Support" at bounding box center [358, 179] width 89 height 25
drag, startPoint x: 434, startPoint y: 164, endPoint x: 433, endPoint y: 176, distance: 11.4
click at [433, 176] on div "Chat Support Learner Interaction Whiteboard Tools" at bounding box center [404, 193] width 181 height 57
click at [433, 176] on div "Learner Interaction" at bounding box center [451, 179] width 89 height 25
click at [371, 212] on div "Whiteboard Tools" at bounding box center [358, 207] width 89 height 25
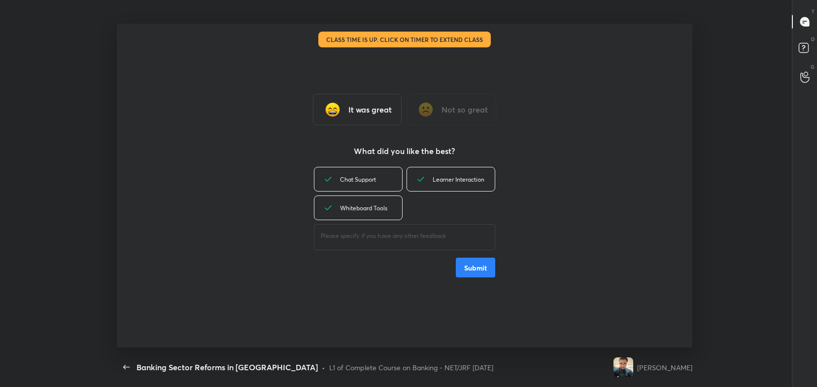
click at [481, 268] on button "Submit" at bounding box center [475, 267] width 39 height 20
